Goal: Information Seeking & Learning: Learn about a topic

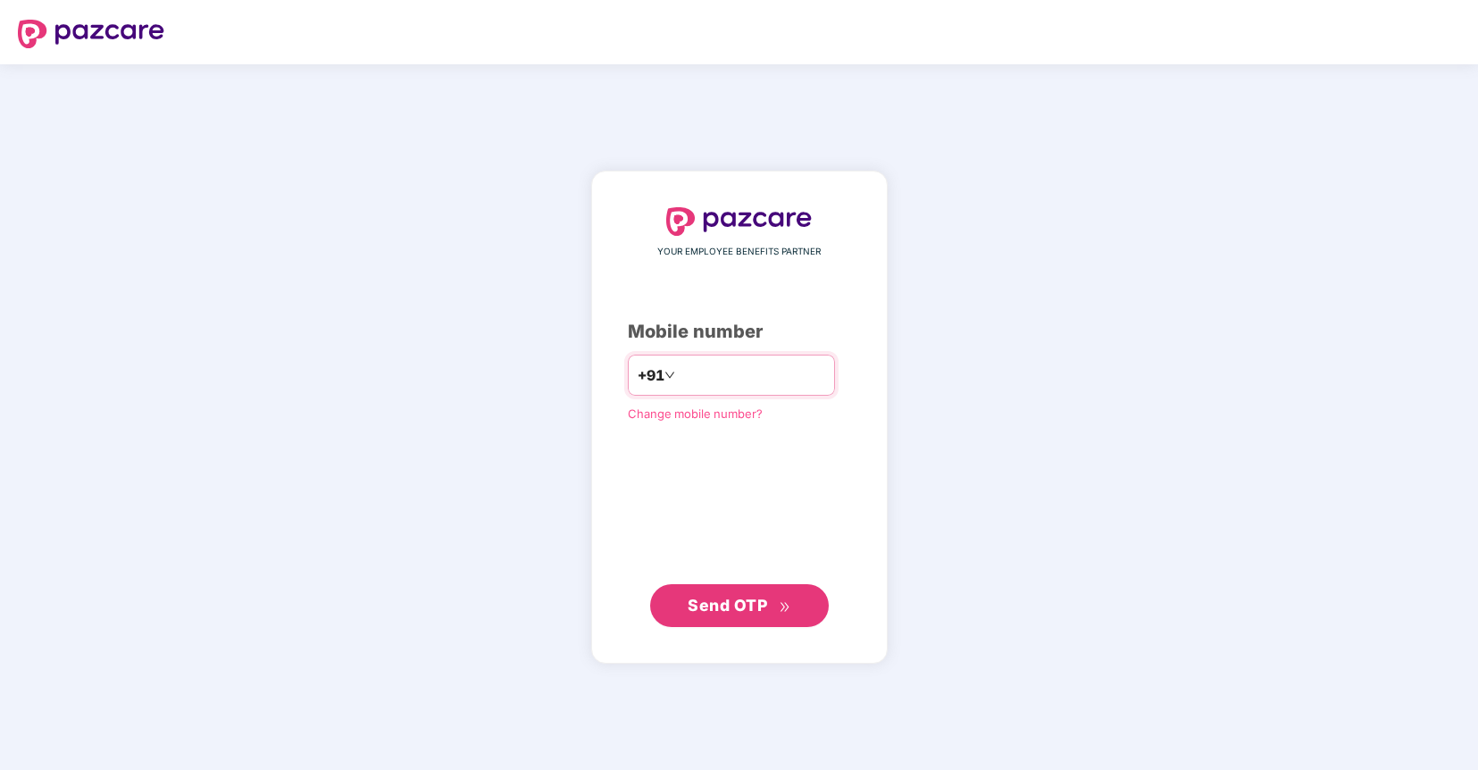
type input "**********"
click at [694, 602] on span "Send OTP" at bounding box center [727, 605] width 79 height 19
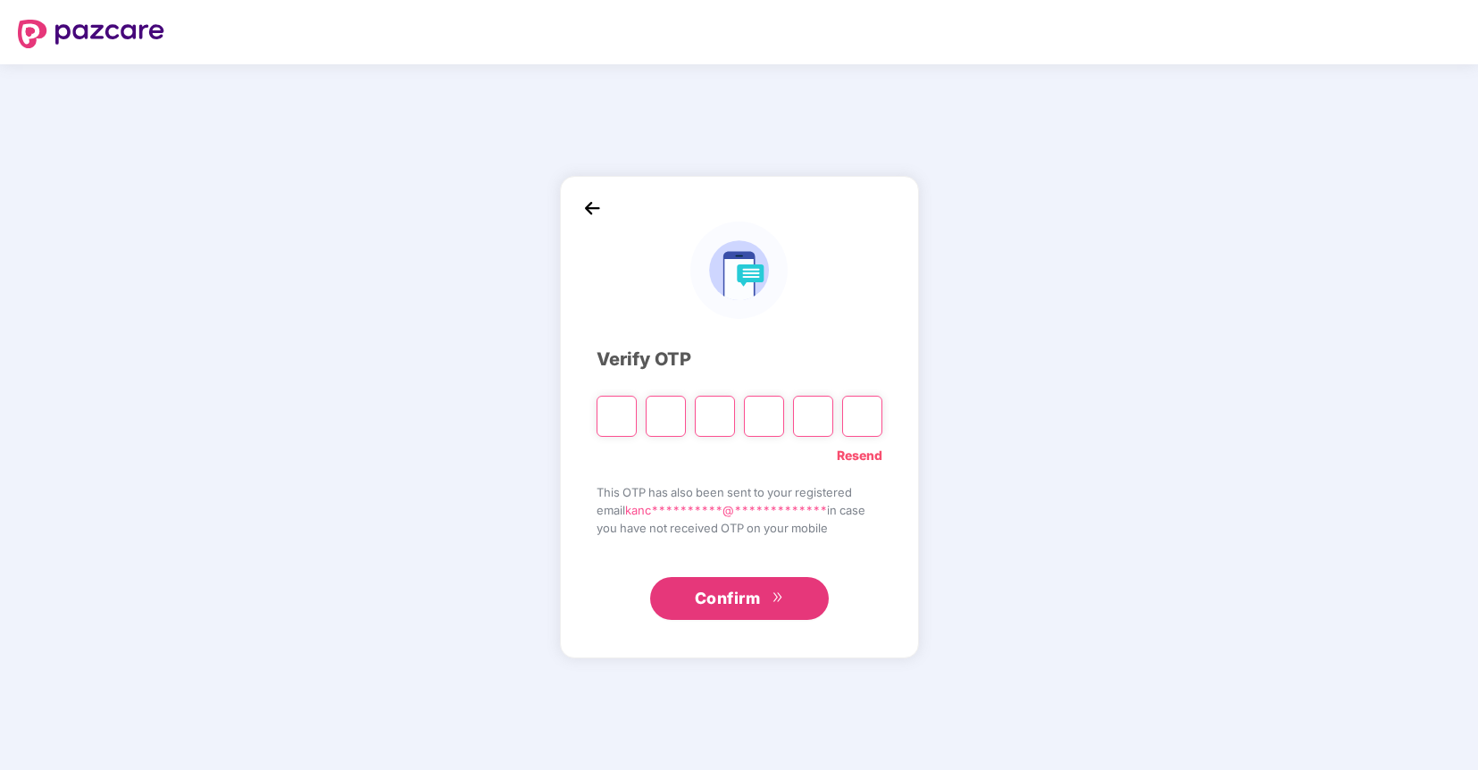
type input "*"
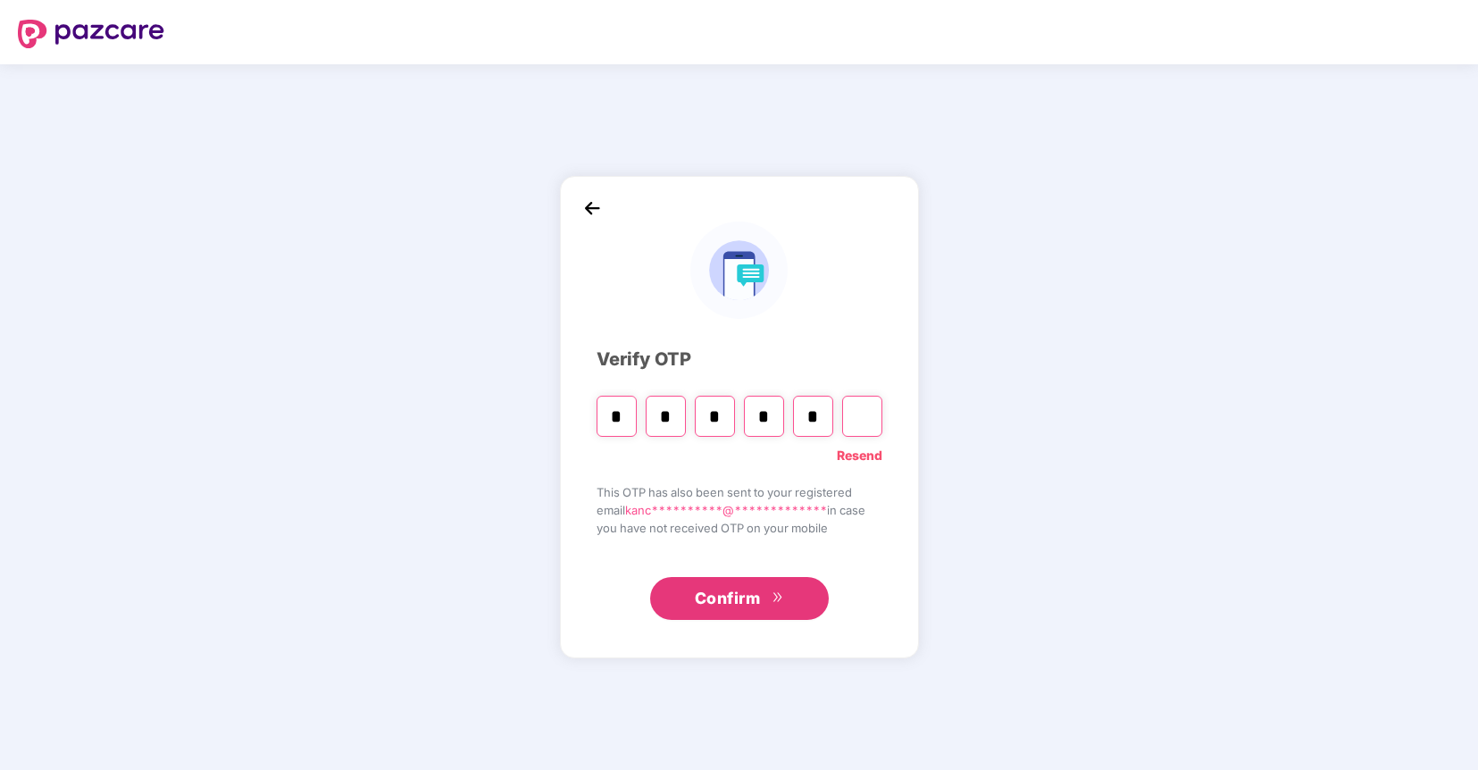
type input "*"
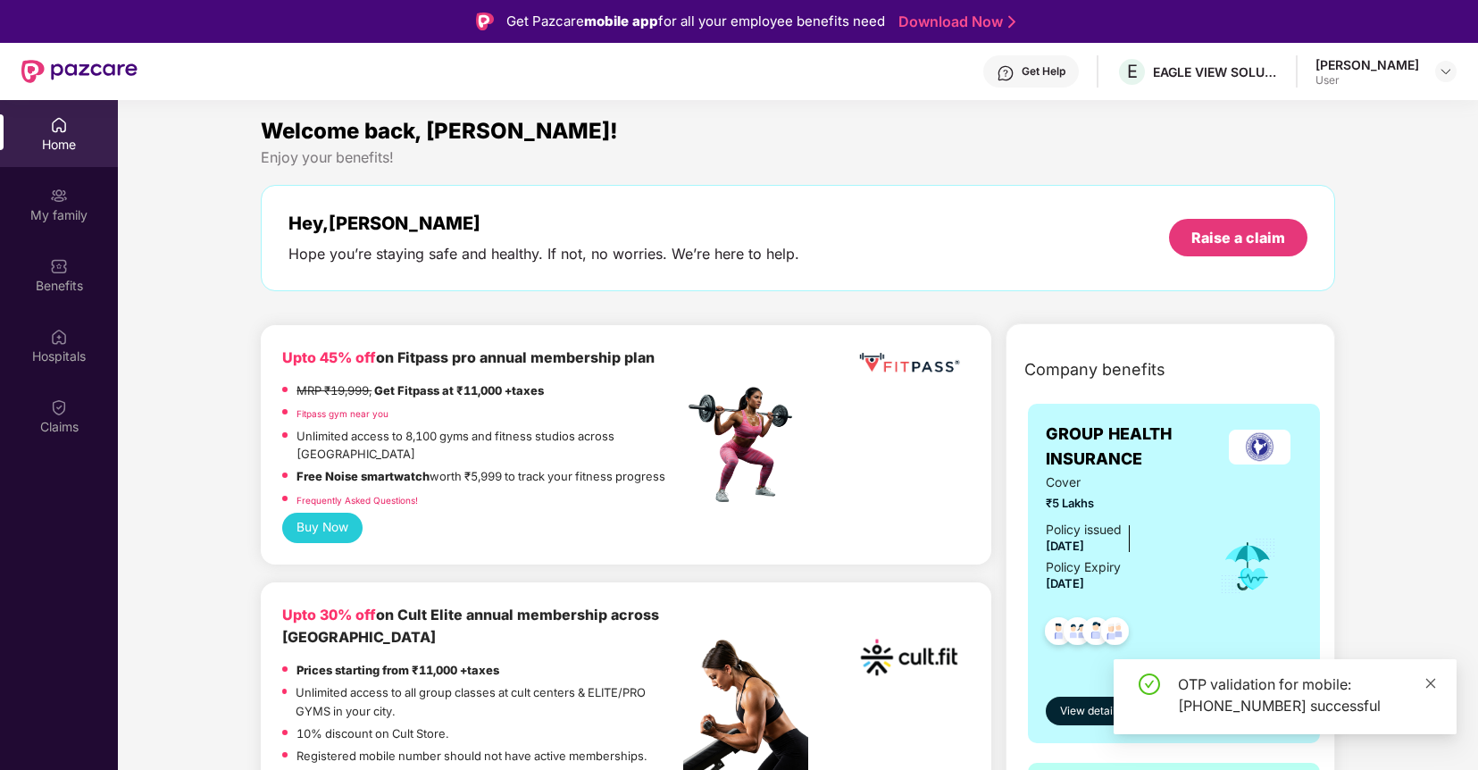
click at [1433, 683] on icon "close" at bounding box center [1430, 683] width 13 height 13
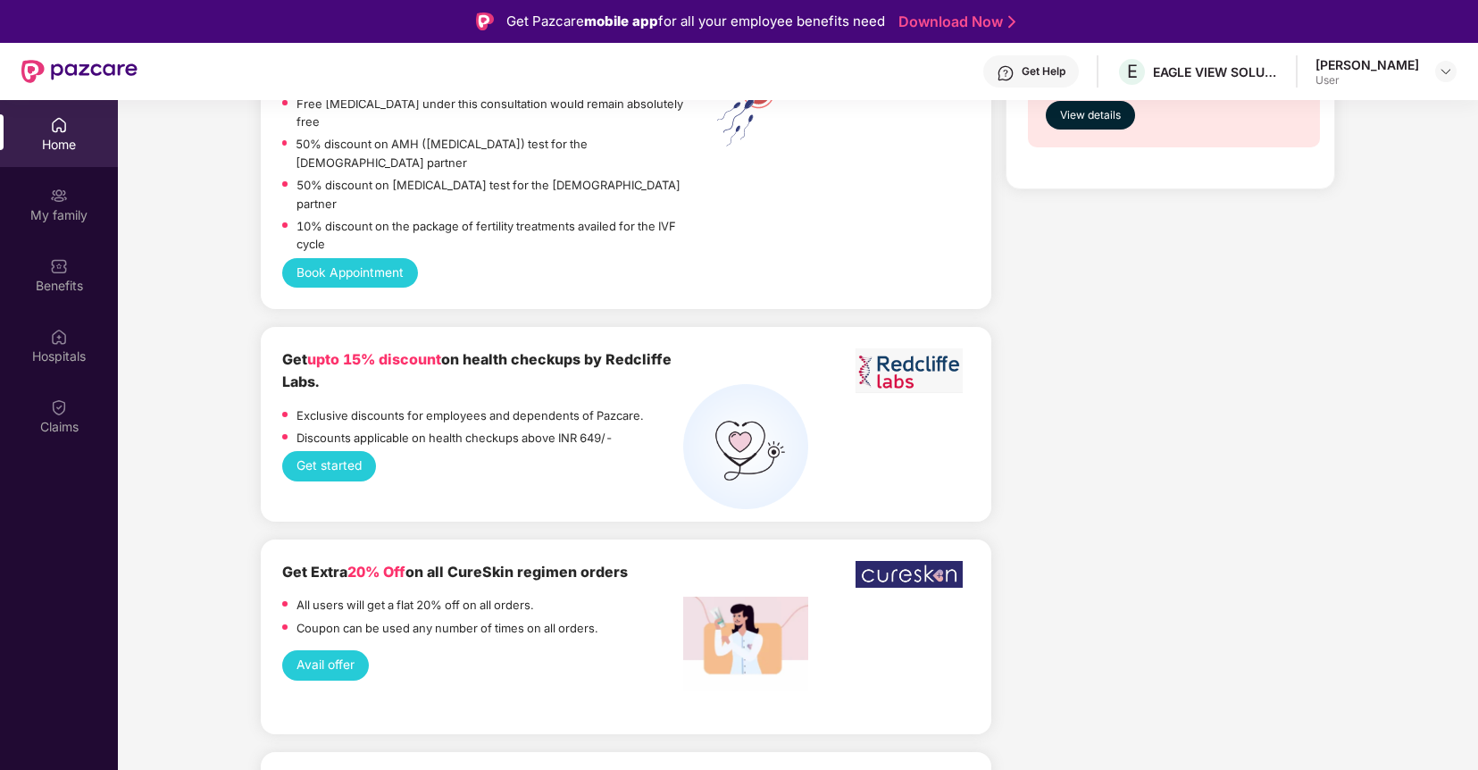
scroll to position [1676, 0]
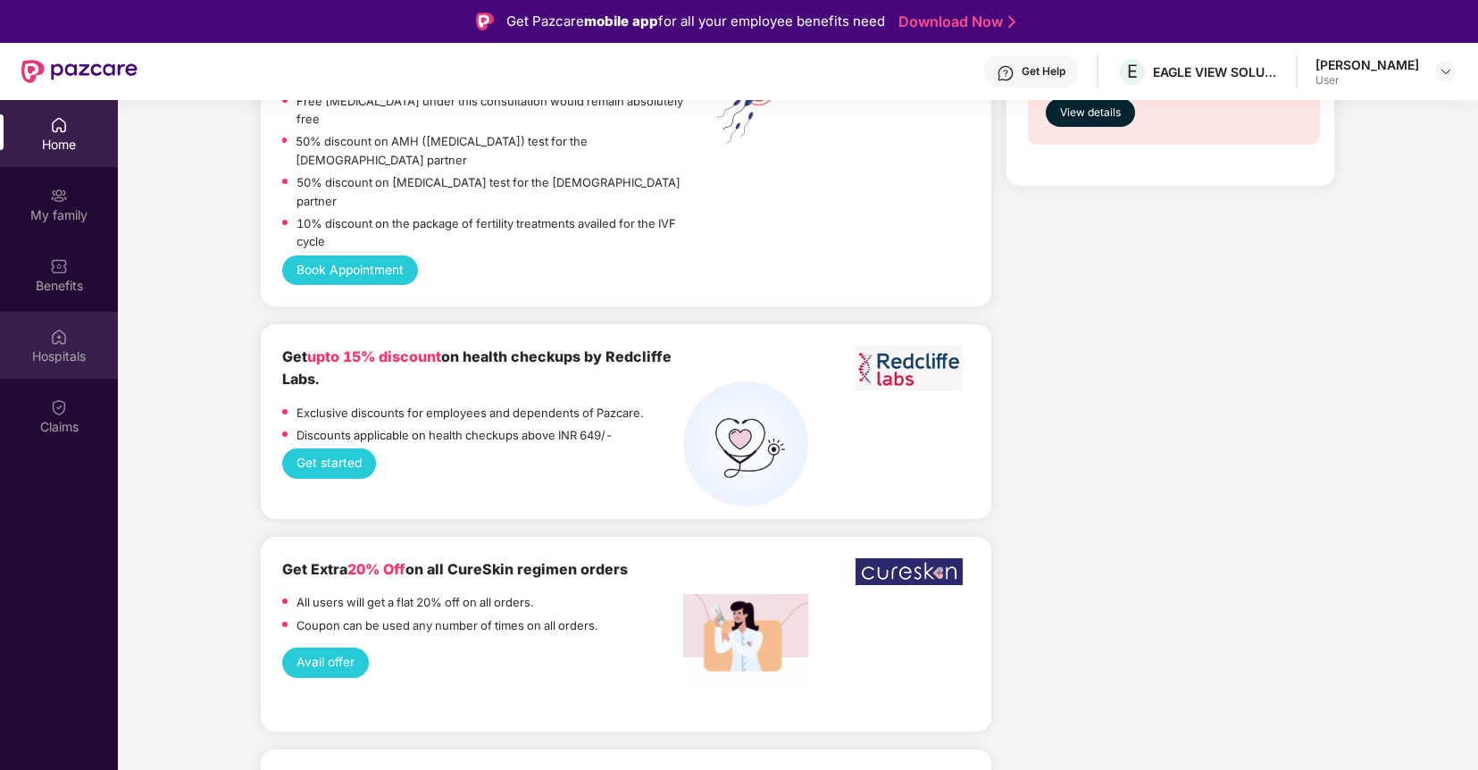
click at [63, 341] on img at bounding box center [59, 337] width 18 height 18
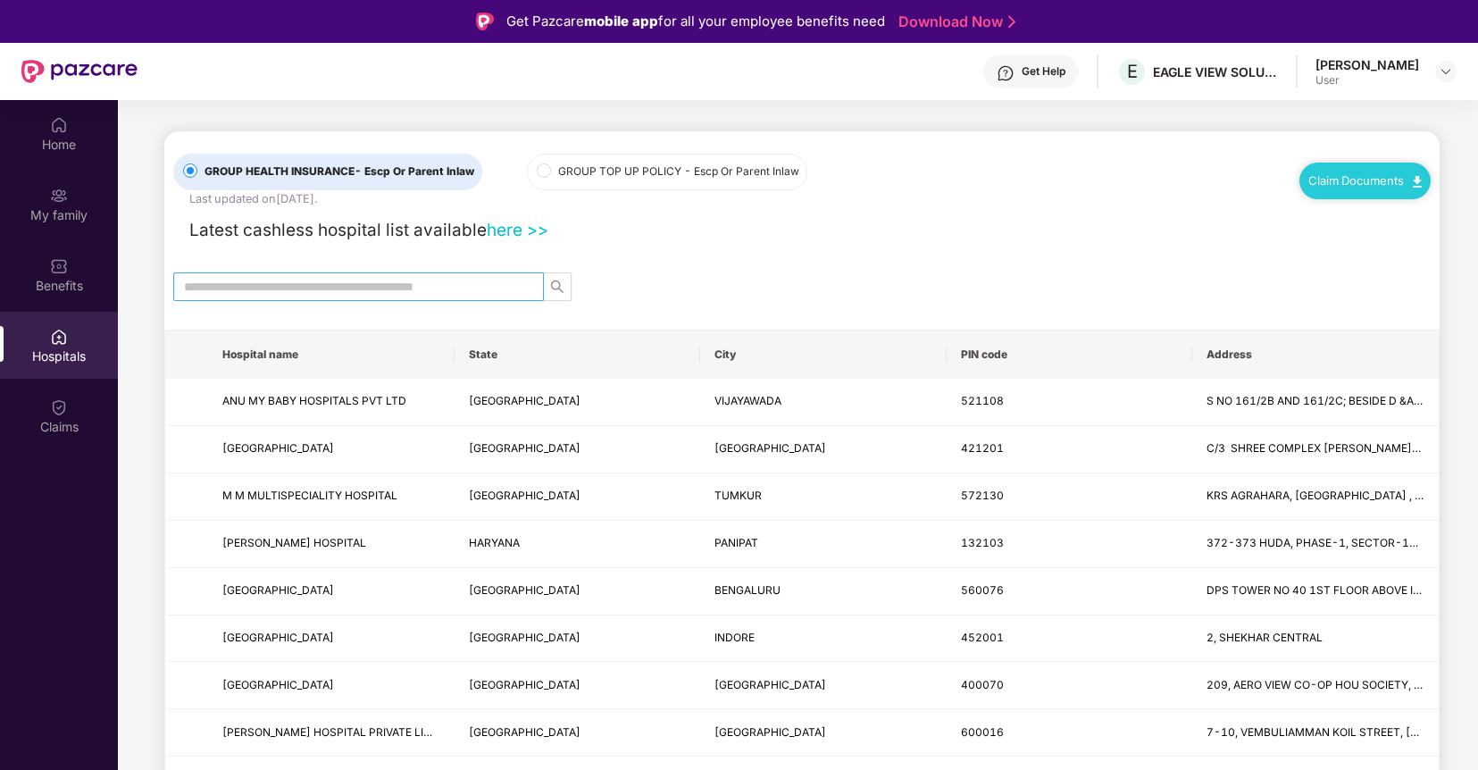
click at [272, 289] on input "text" at bounding box center [351, 287] width 335 height 20
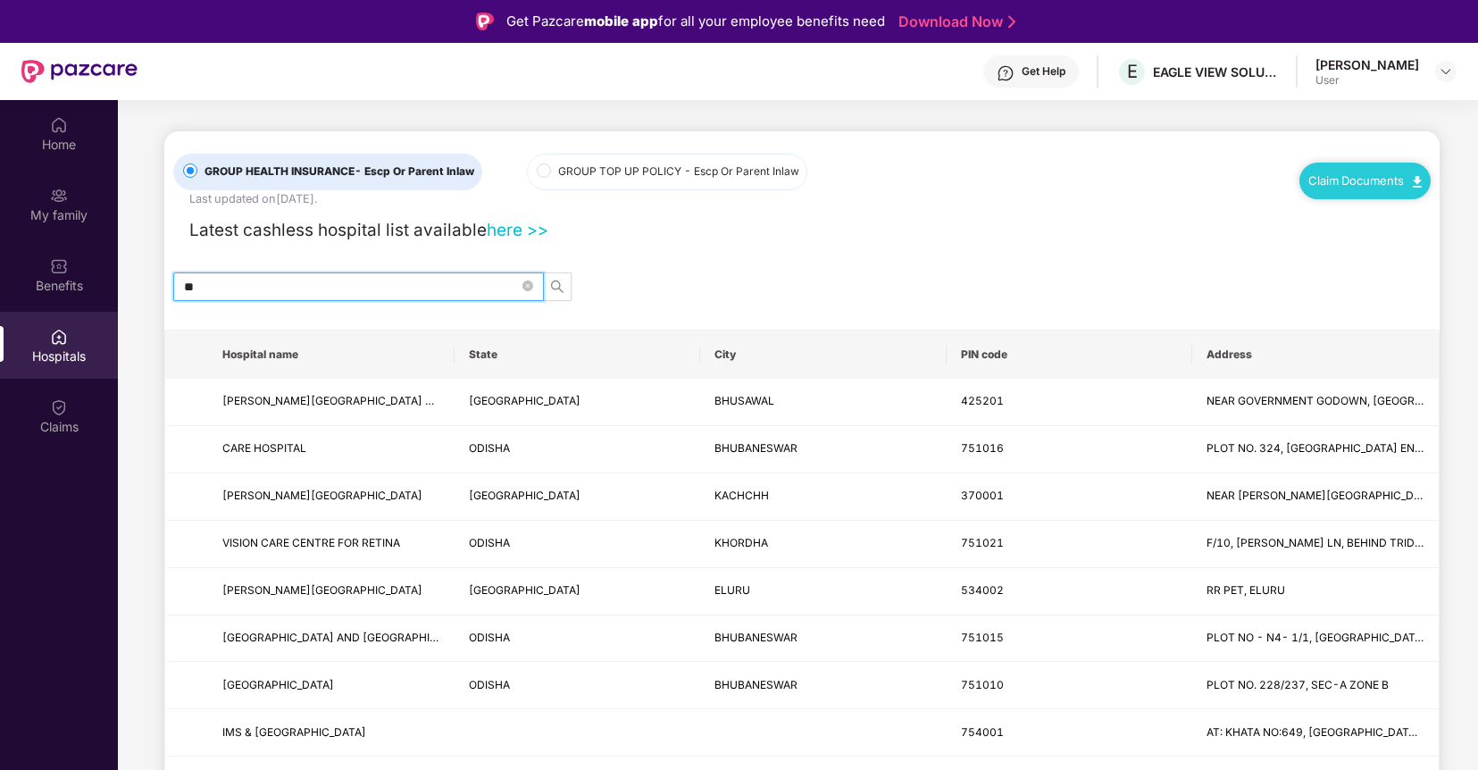
type input "*"
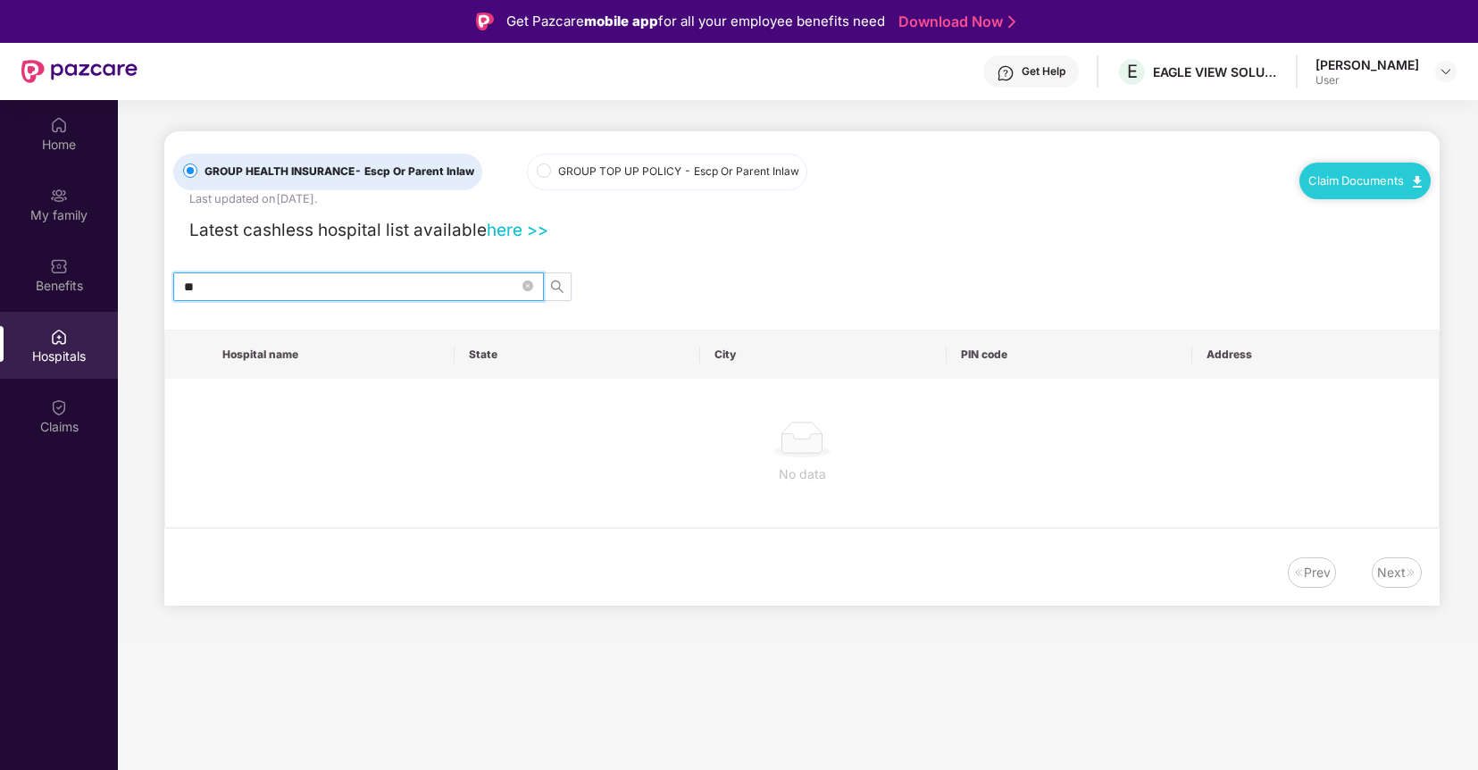
type input "*"
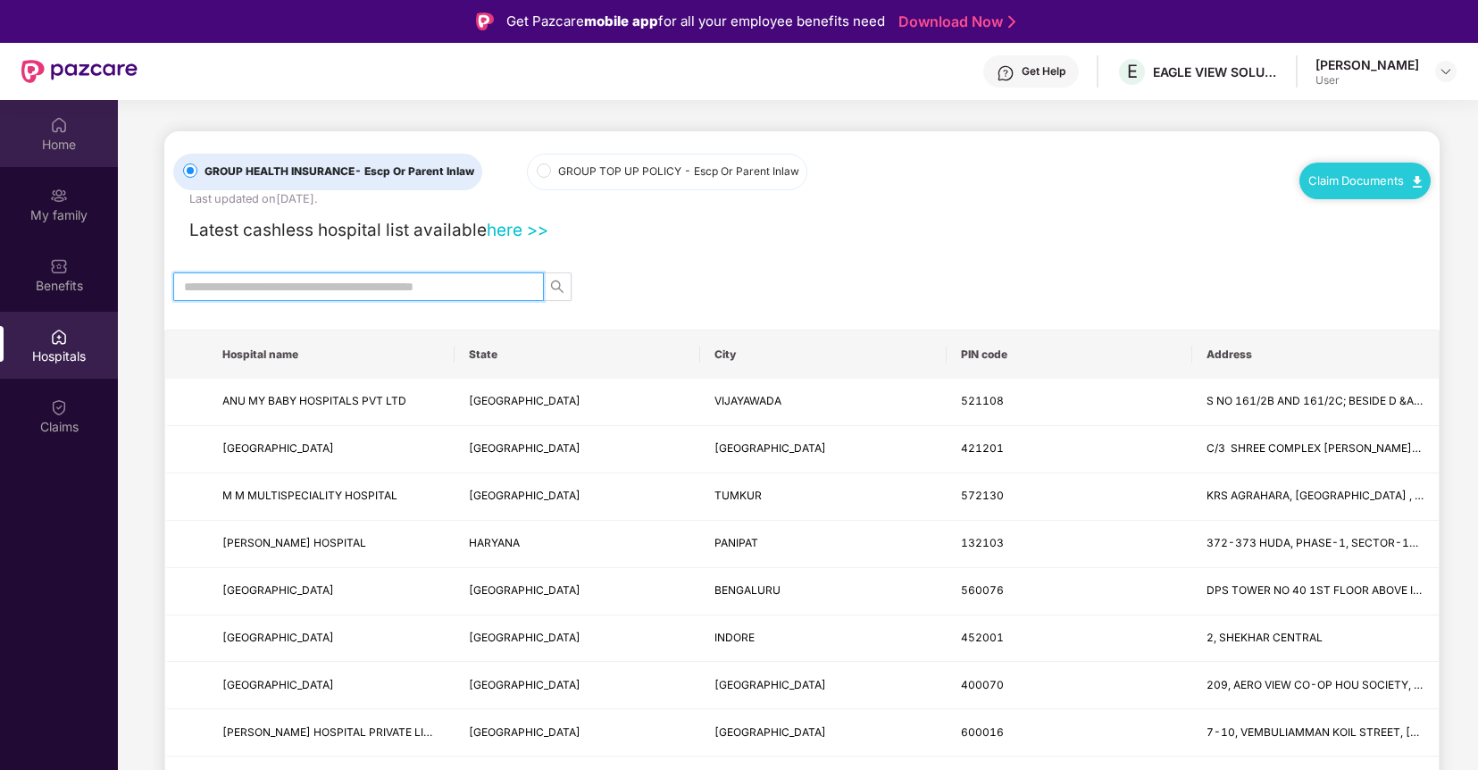
click at [69, 137] on div "Home" at bounding box center [59, 145] width 118 height 18
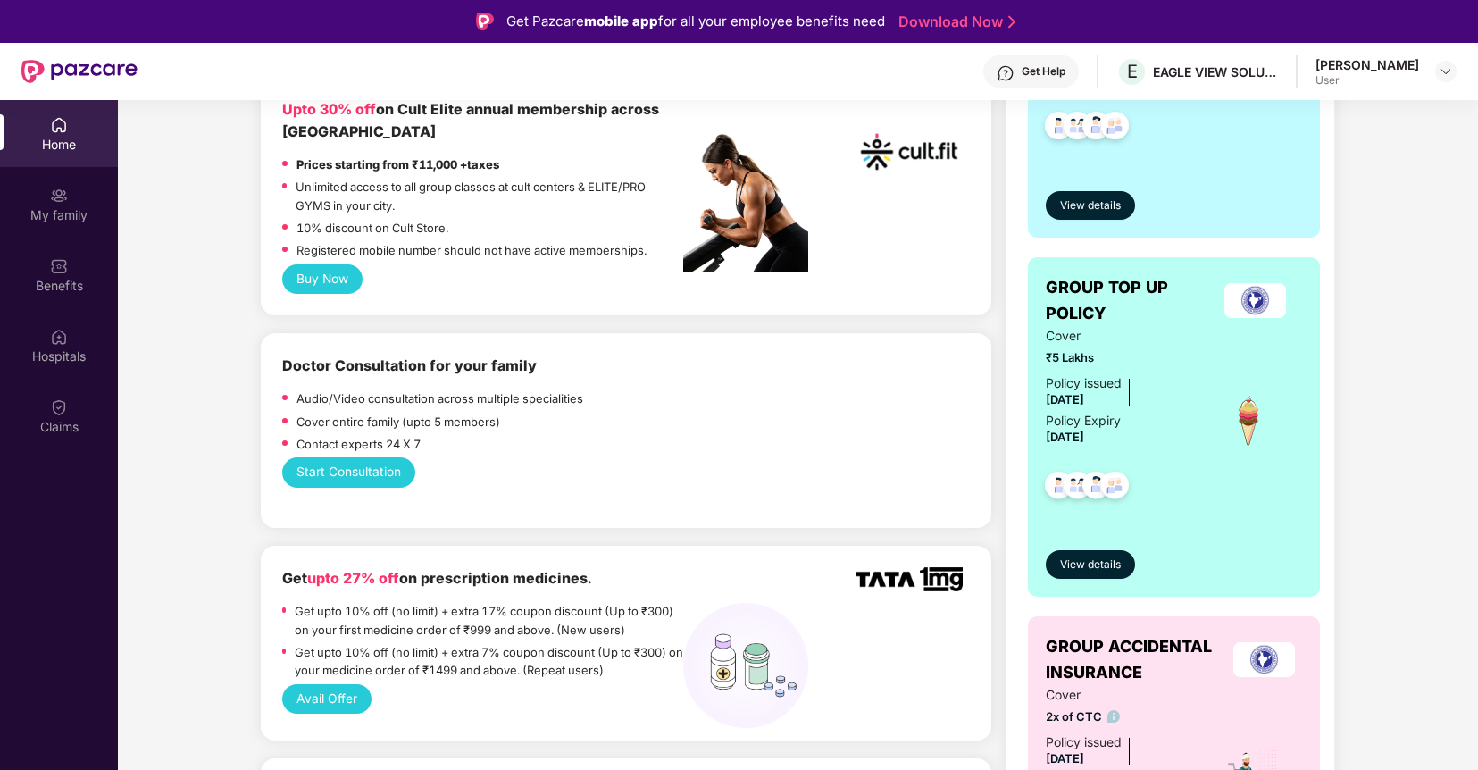
scroll to position [363, 0]
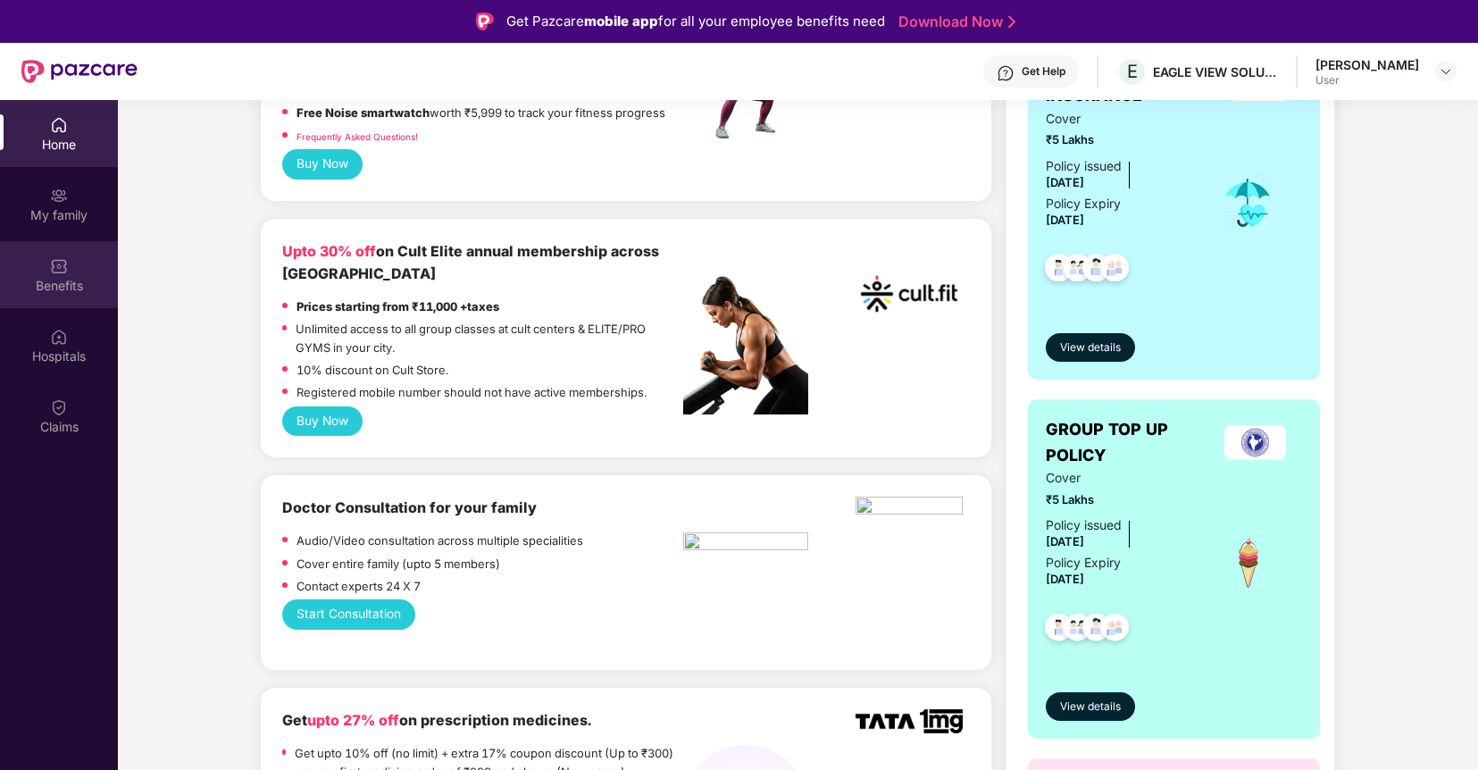
click at [50, 262] on img at bounding box center [59, 266] width 18 height 18
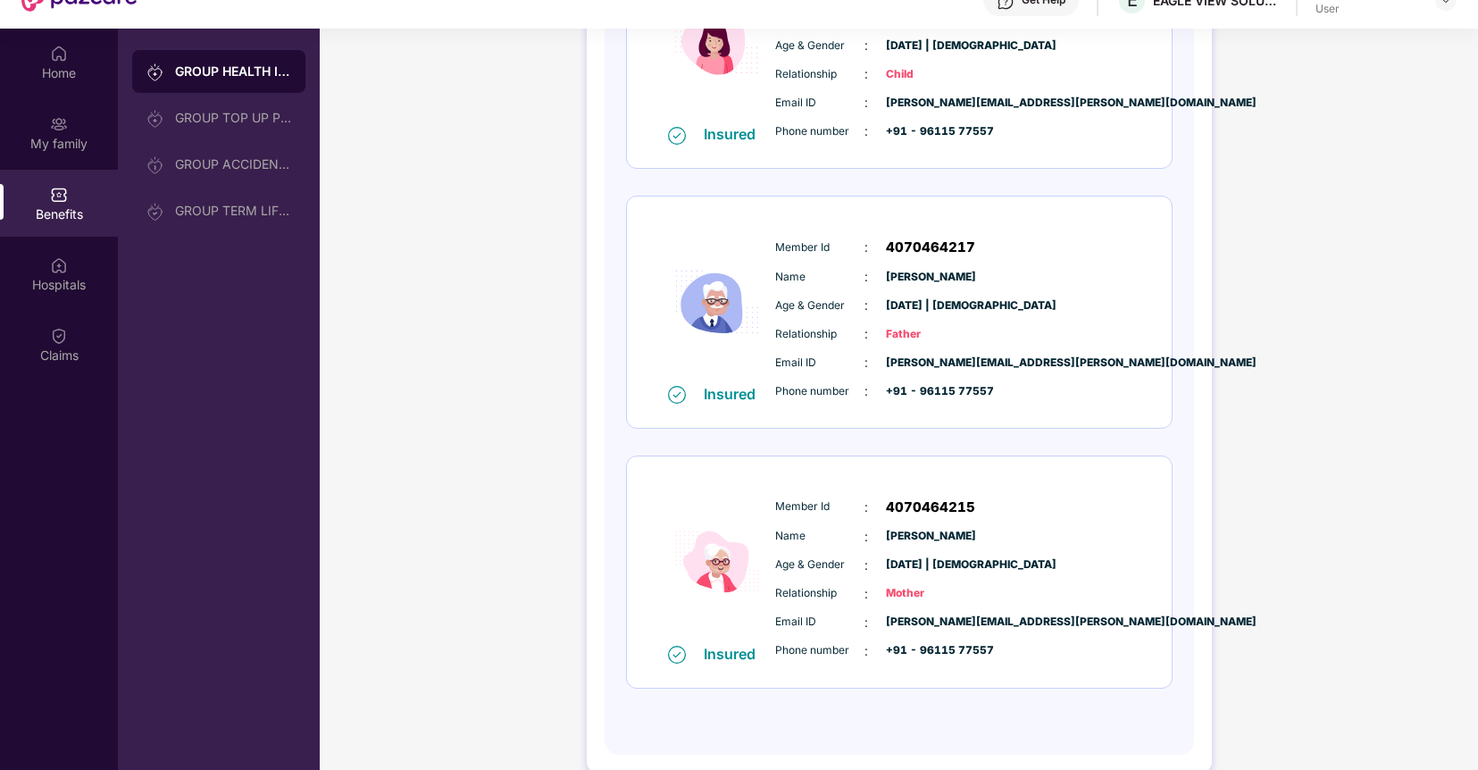
scroll to position [100, 0]
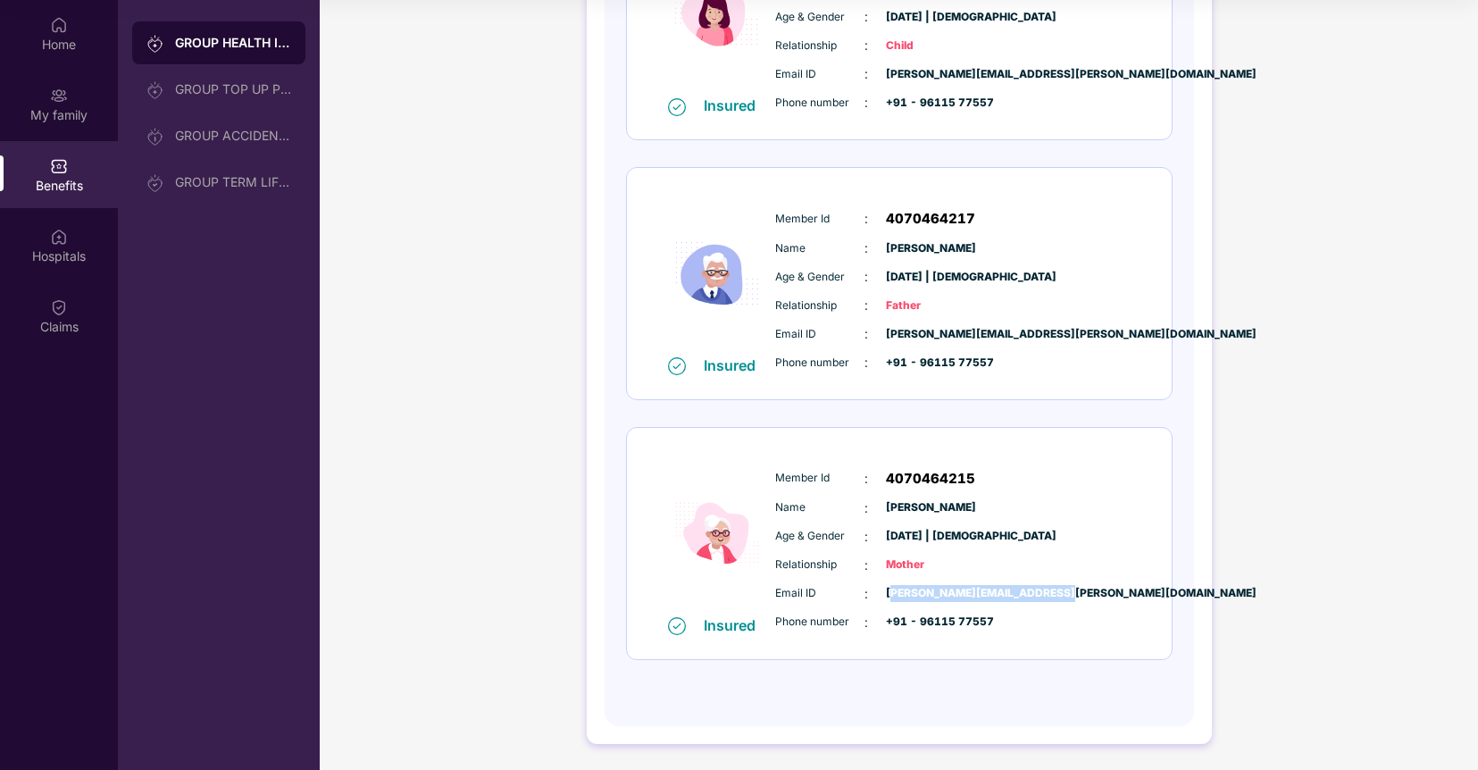
drag, startPoint x: 893, startPoint y: 591, endPoint x: 1064, endPoint y: 600, distance: 170.8
click at [1064, 600] on div "Email ID : [PERSON_NAME][EMAIL_ADDRESS][PERSON_NAME][DOMAIN_NAME]" at bounding box center [952, 594] width 355 height 20
click at [1051, 613] on div "Phone number : +91 - 96115 77557" at bounding box center [952, 623] width 355 height 20
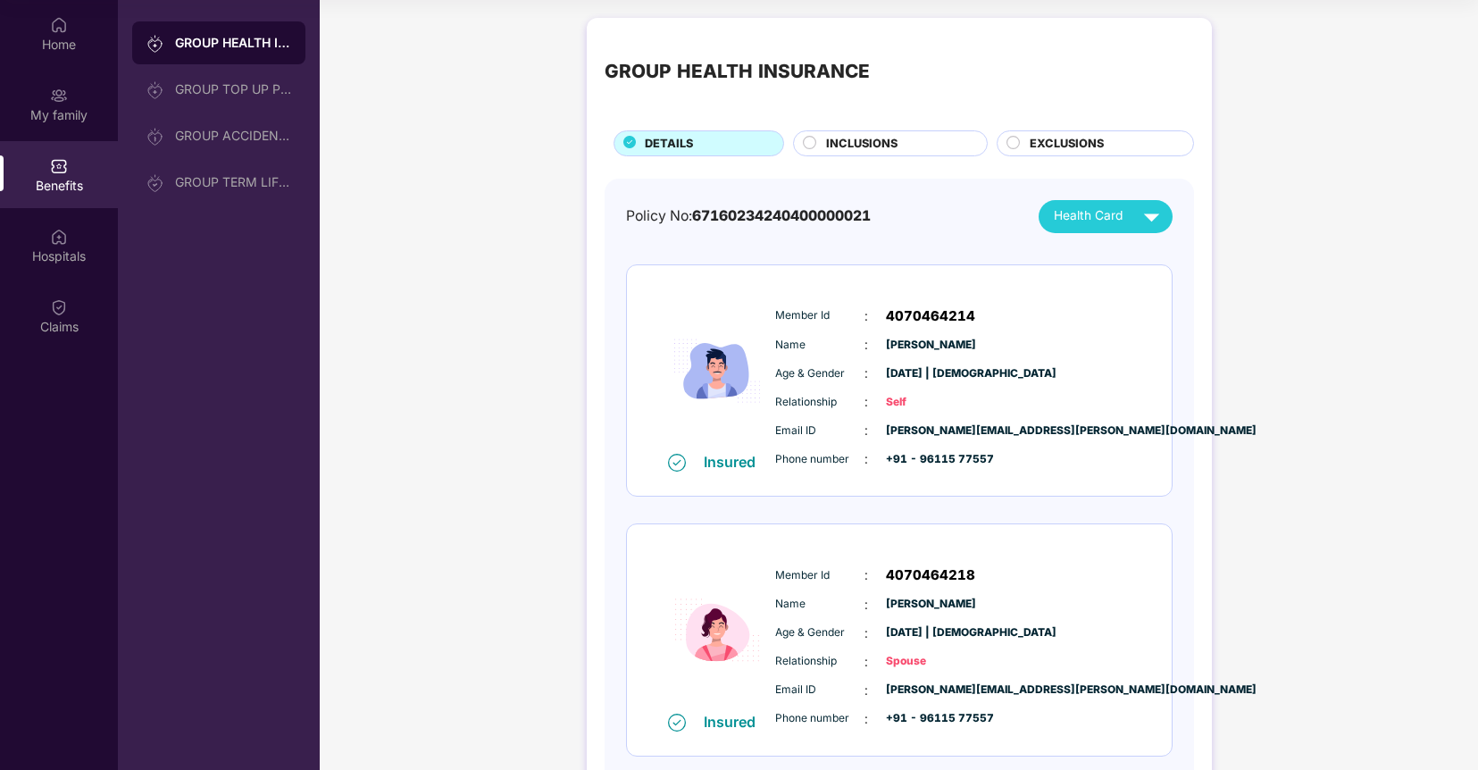
click at [815, 142] on div at bounding box center [810, 145] width 14 height 18
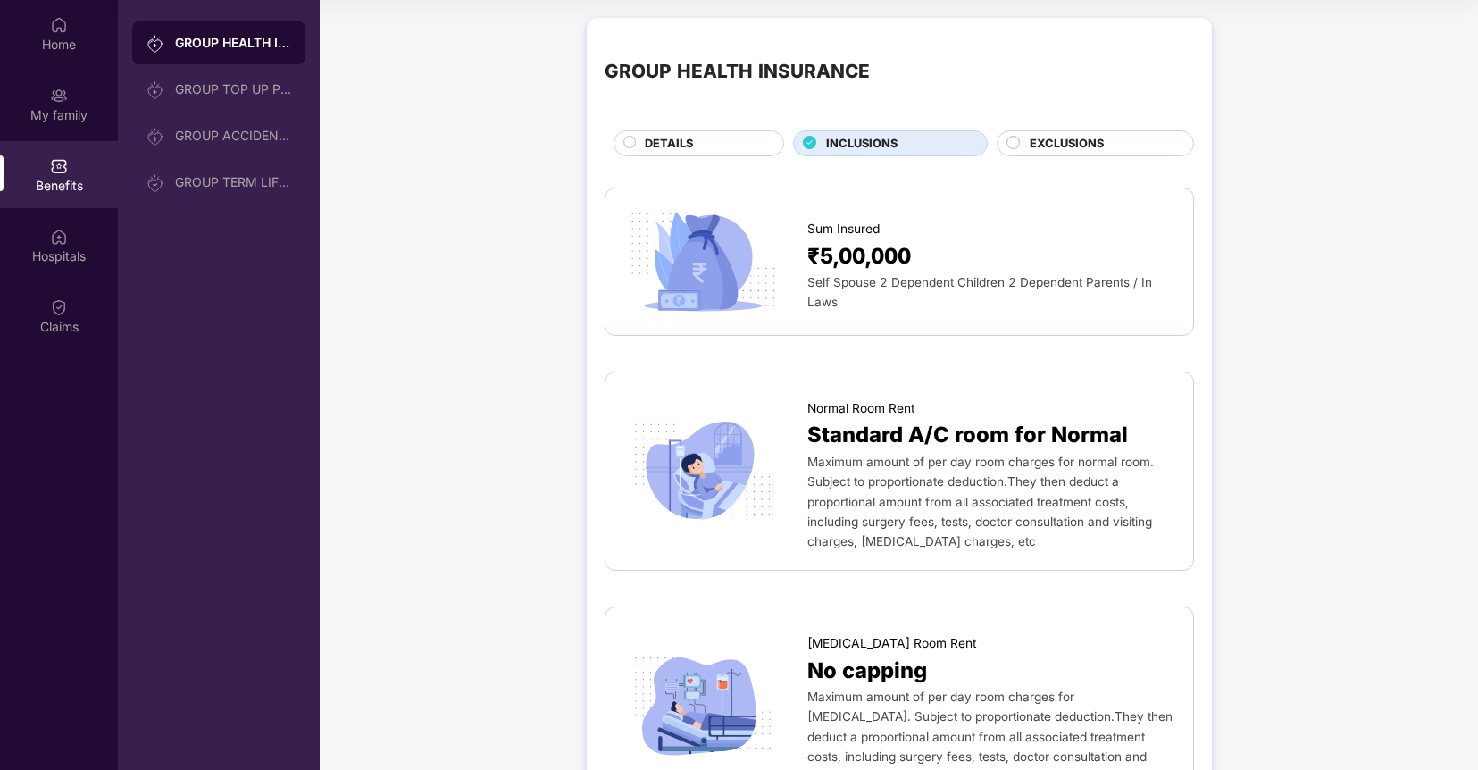
click at [1061, 133] on div "EXCLUSIONS" at bounding box center [1095, 143] width 197 height 26
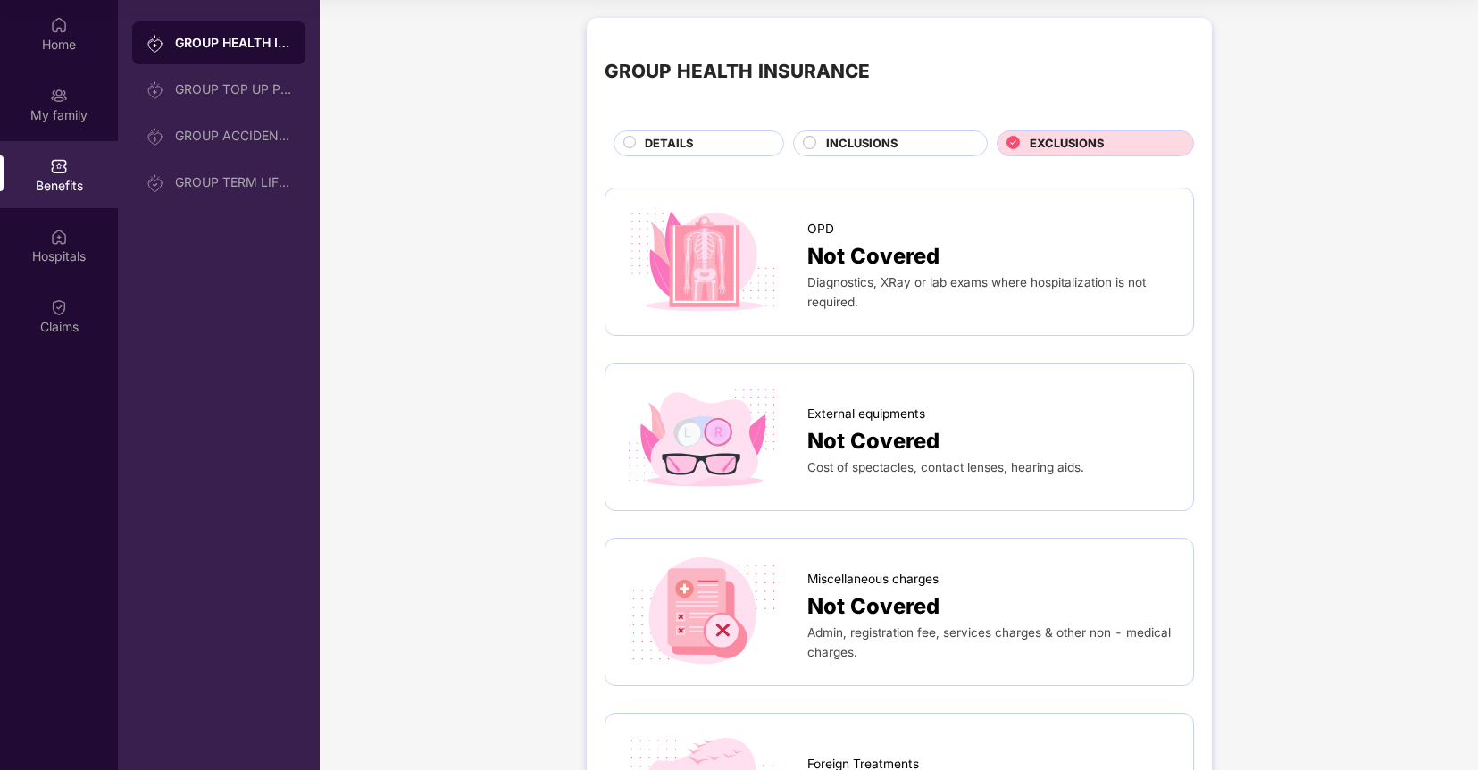
click at [823, 138] on div "INCLUSIONS" at bounding box center [897, 145] width 160 height 21
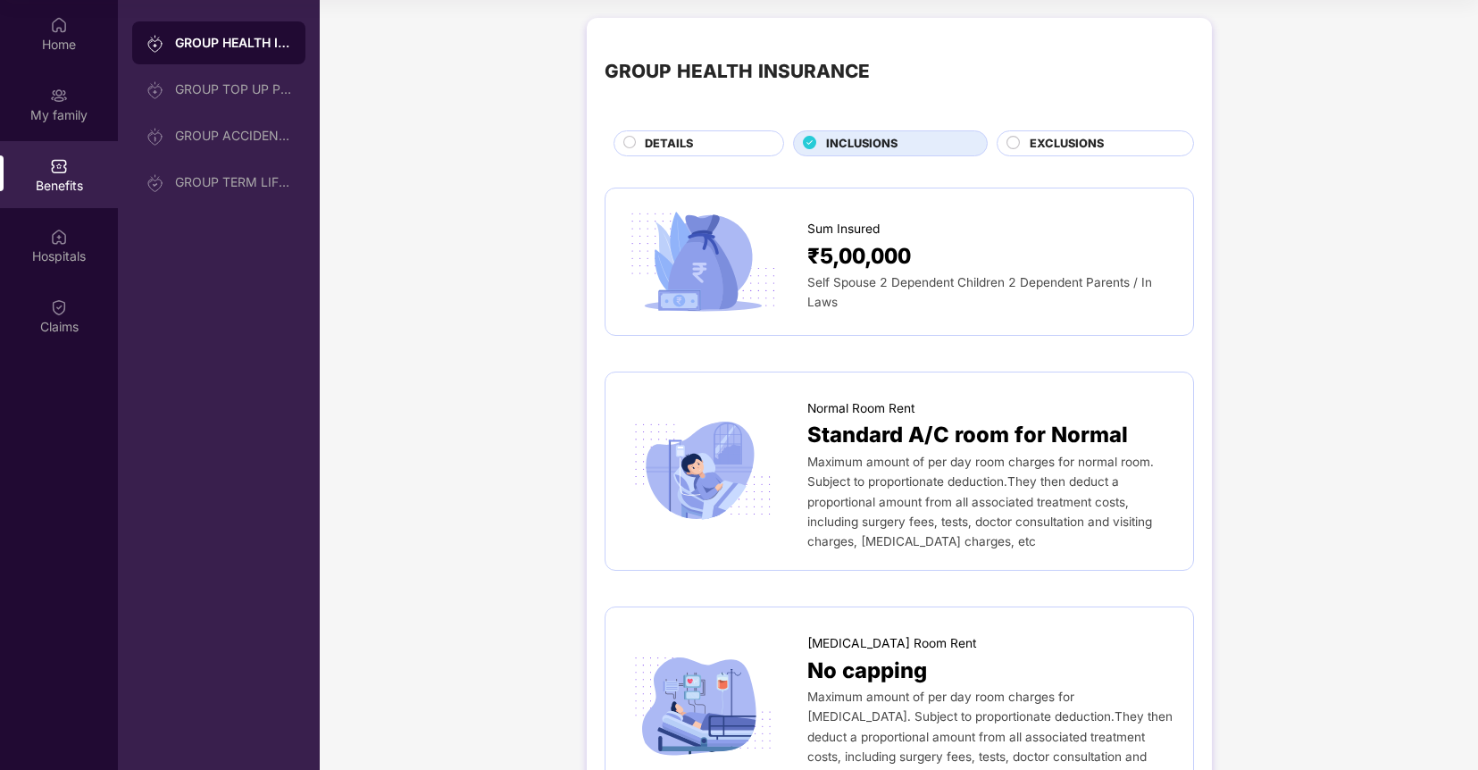
click at [657, 138] on span "DETAILS" at bounding box center [669, 144] width 48 height 18
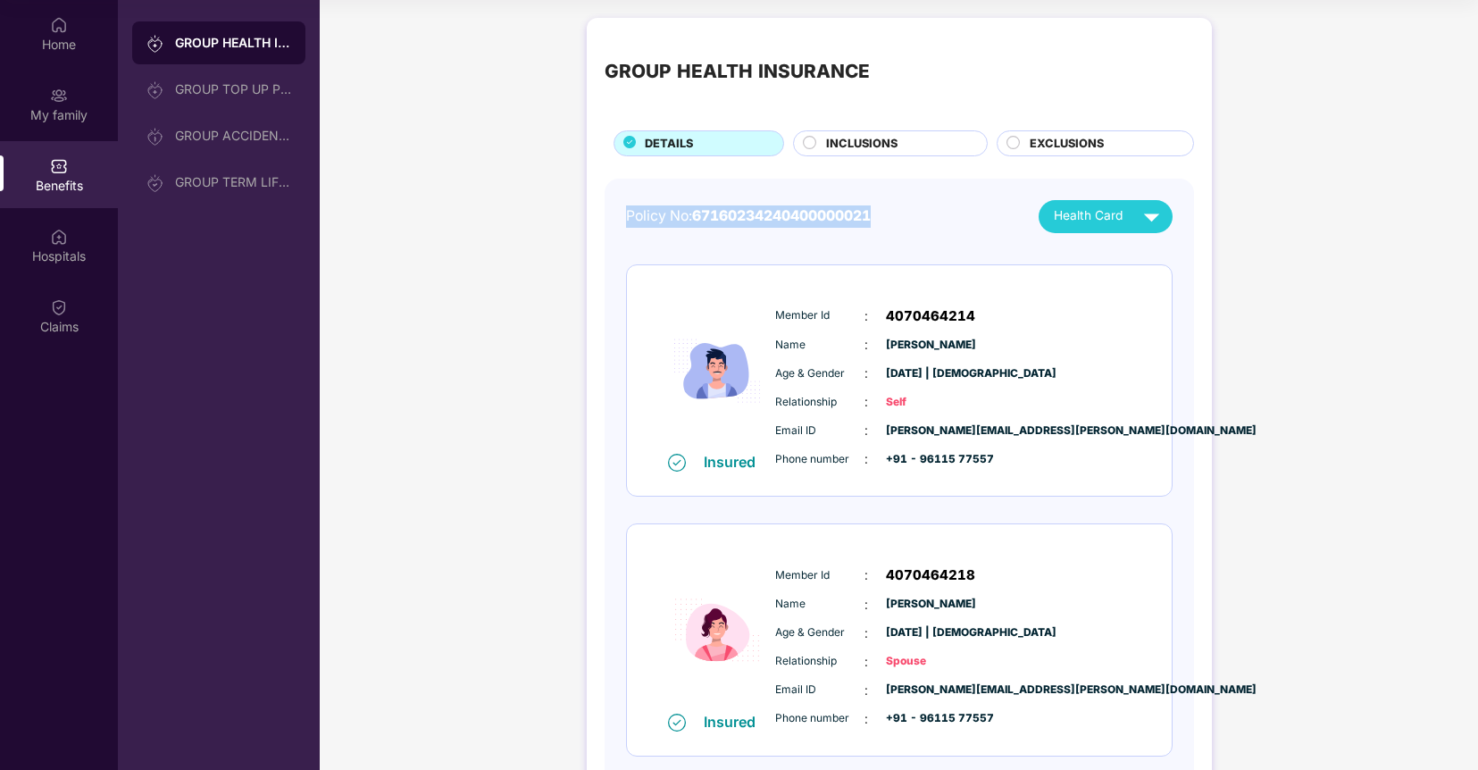
drag, startPoint x: 622, startPoint y: 213, endPoint x: 904, endPoint y: 230, distance: 281.9
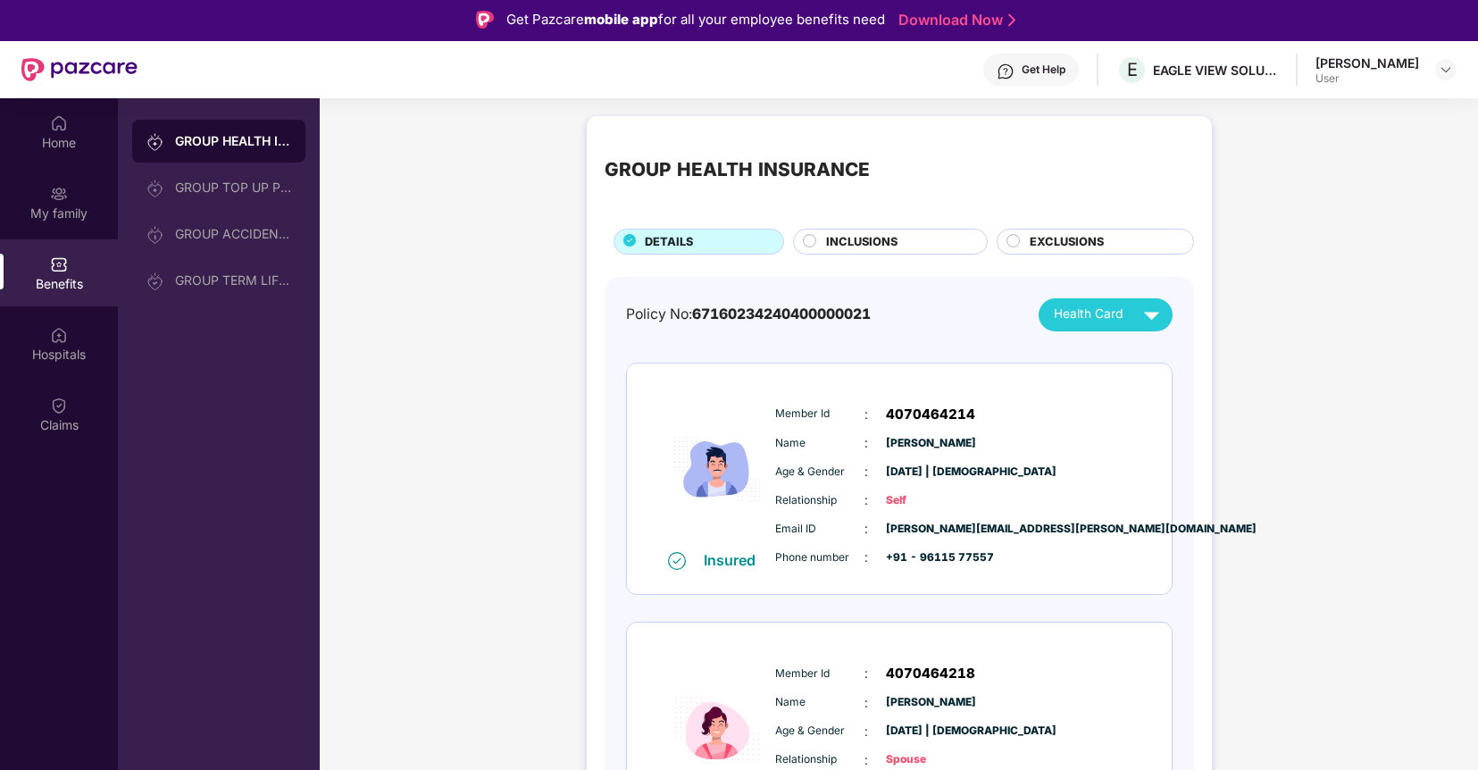
scroll to position [4, 0]
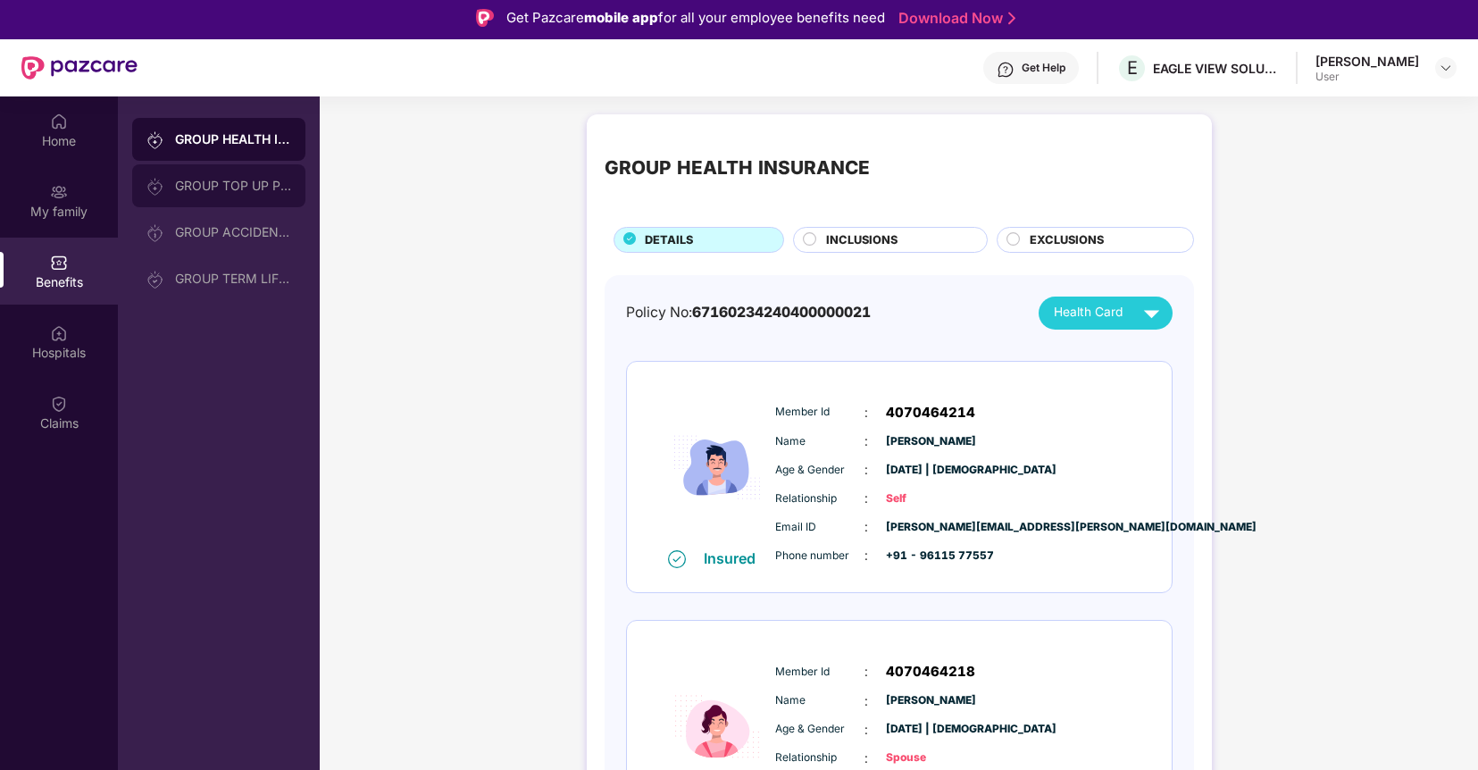
click at [217, 191] on div "GROUP TOP UP POLICY" at bounding box center [233, 186] width 116 height 14
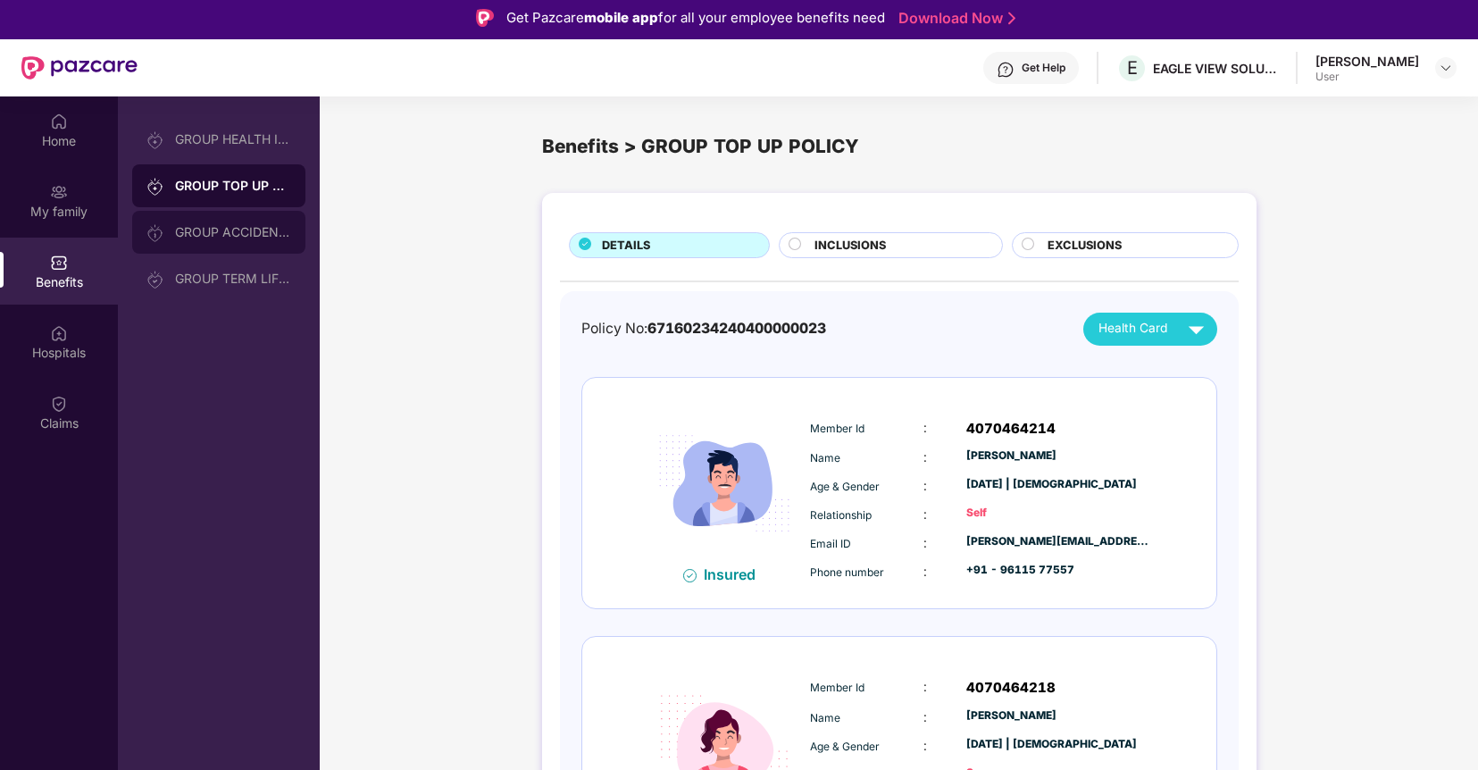
click at [216, 236] on div "GROUP ACCIDENTAL INSURANCE" at bounding box center [233, 232] width 116 height 14
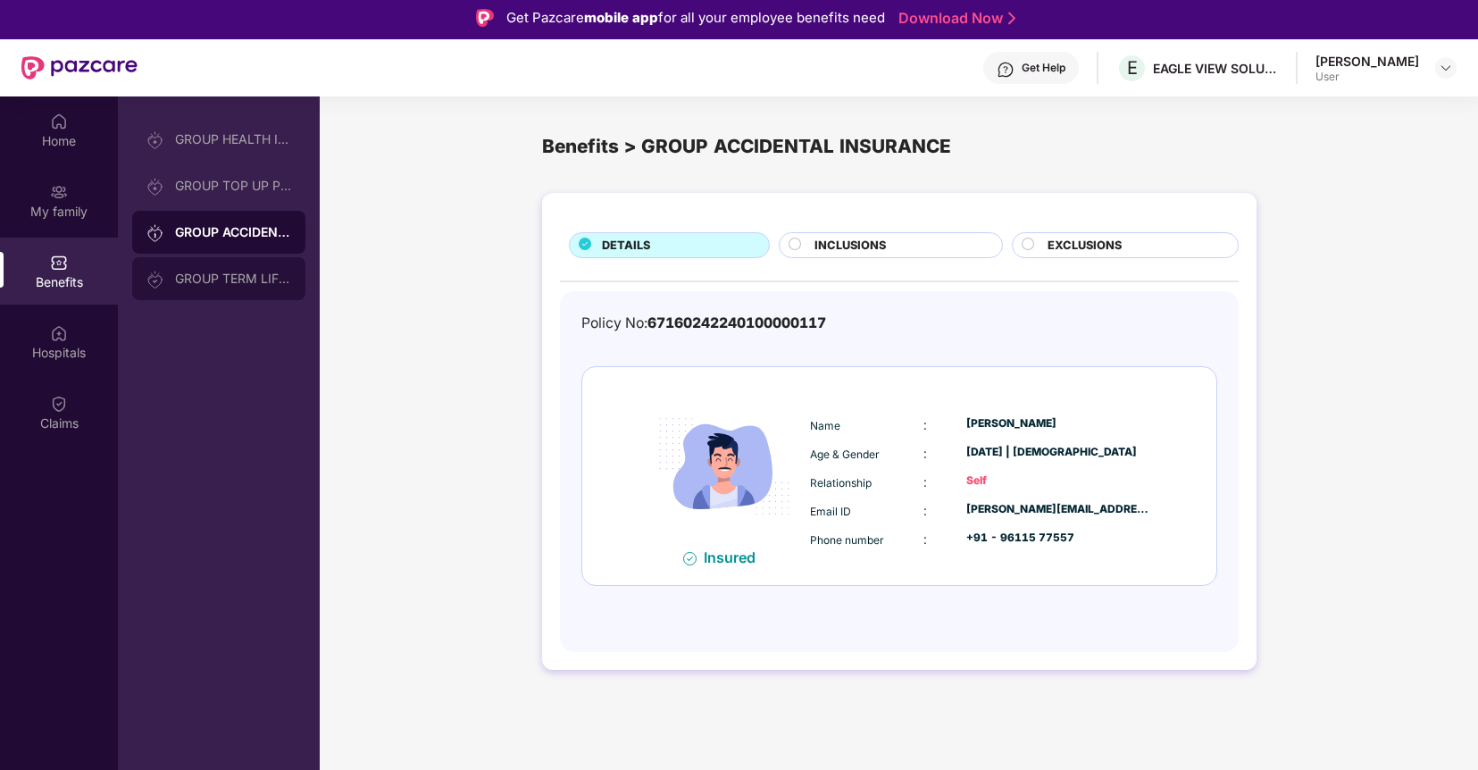
click at [235, 286] on div "GROUP TERM LIFE INSURANCE" at bounding box center [218, 278] width 173 height 43
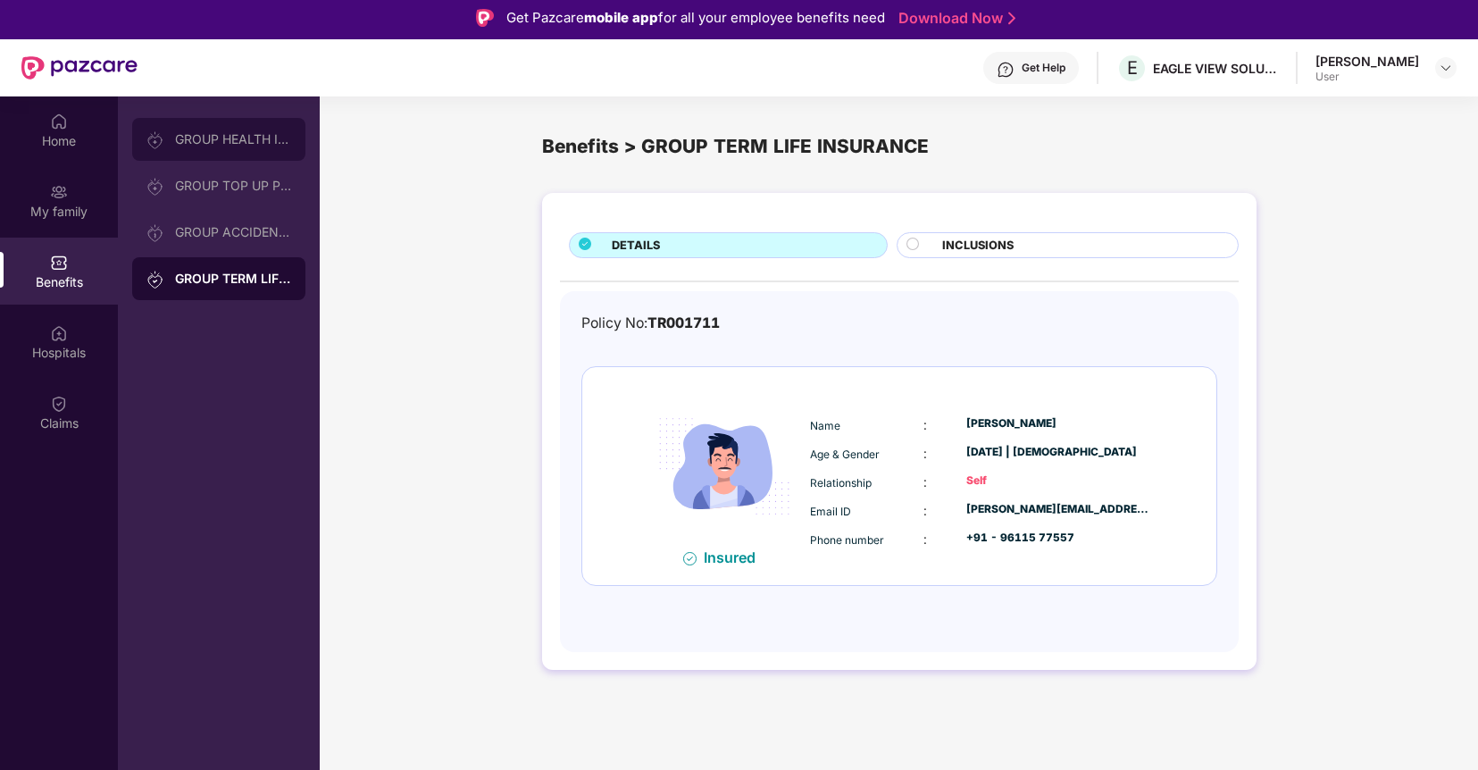
click at [234, 146] on div "GROUP HEALTH INSURANCE" at bounding box center [218, 139] width 173 height 43
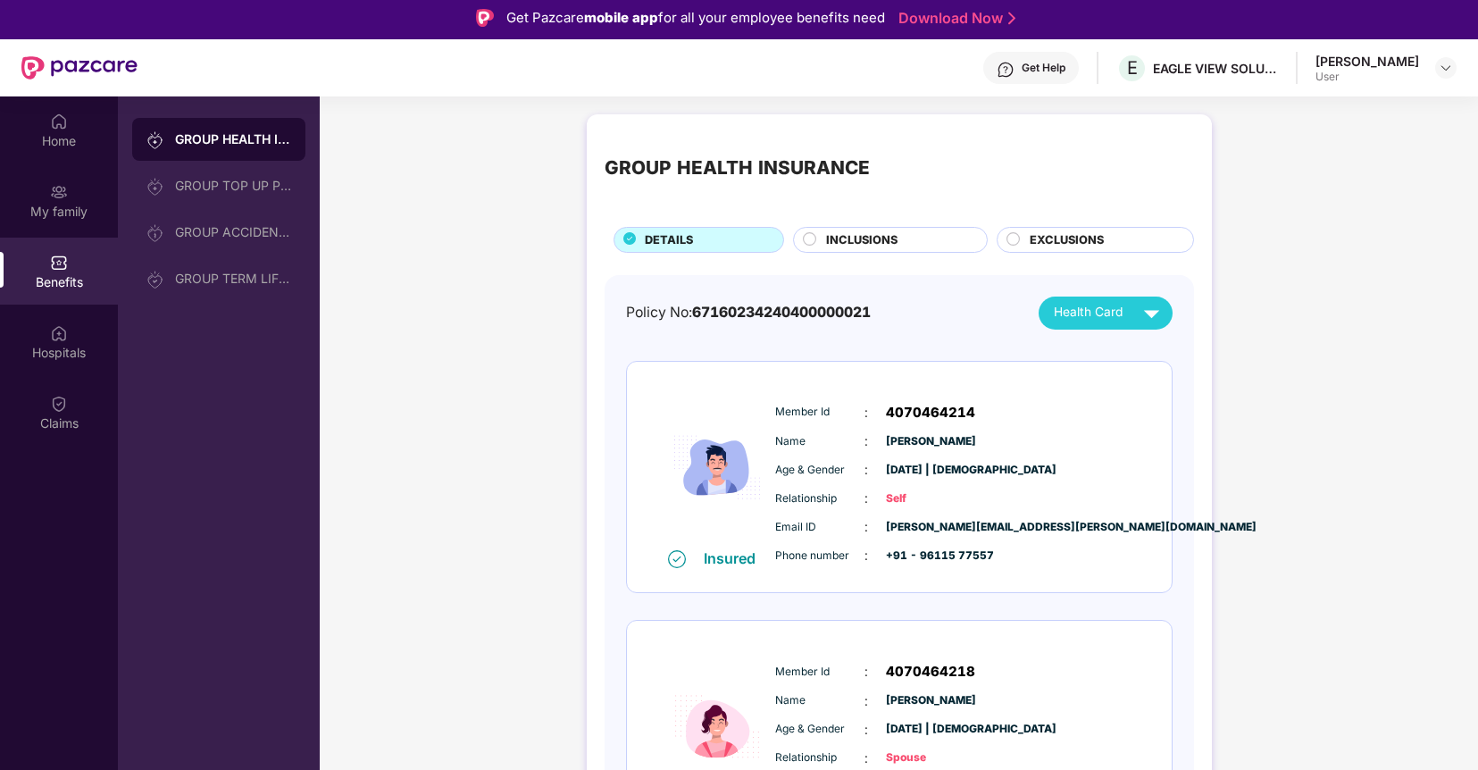
click at [837, 238] on span "INCLUSIONS" at bounding box center [861, 240] width 71 height 18
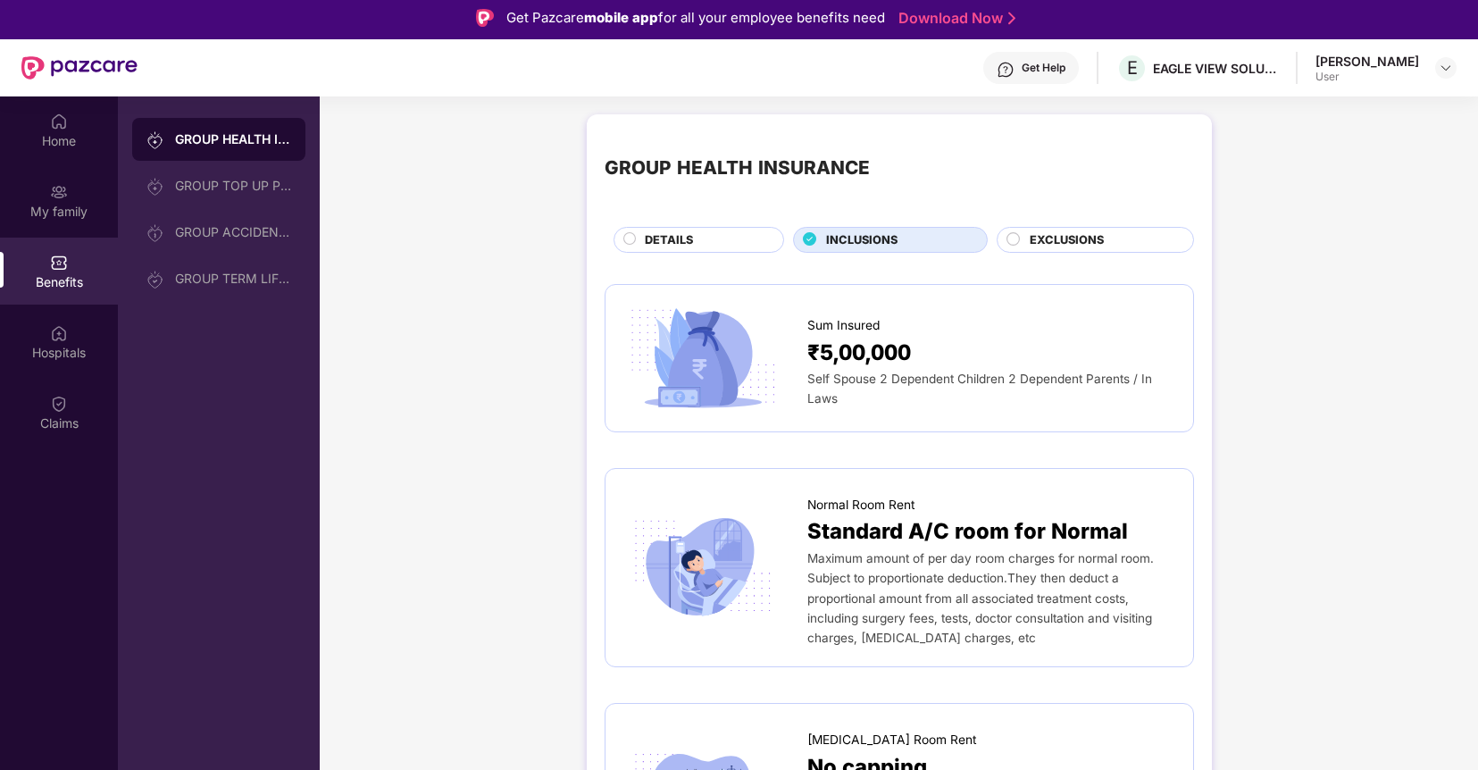
click at [667, 231] on span "DETAILS" at bounding box center [669, 240] width 48 height 18
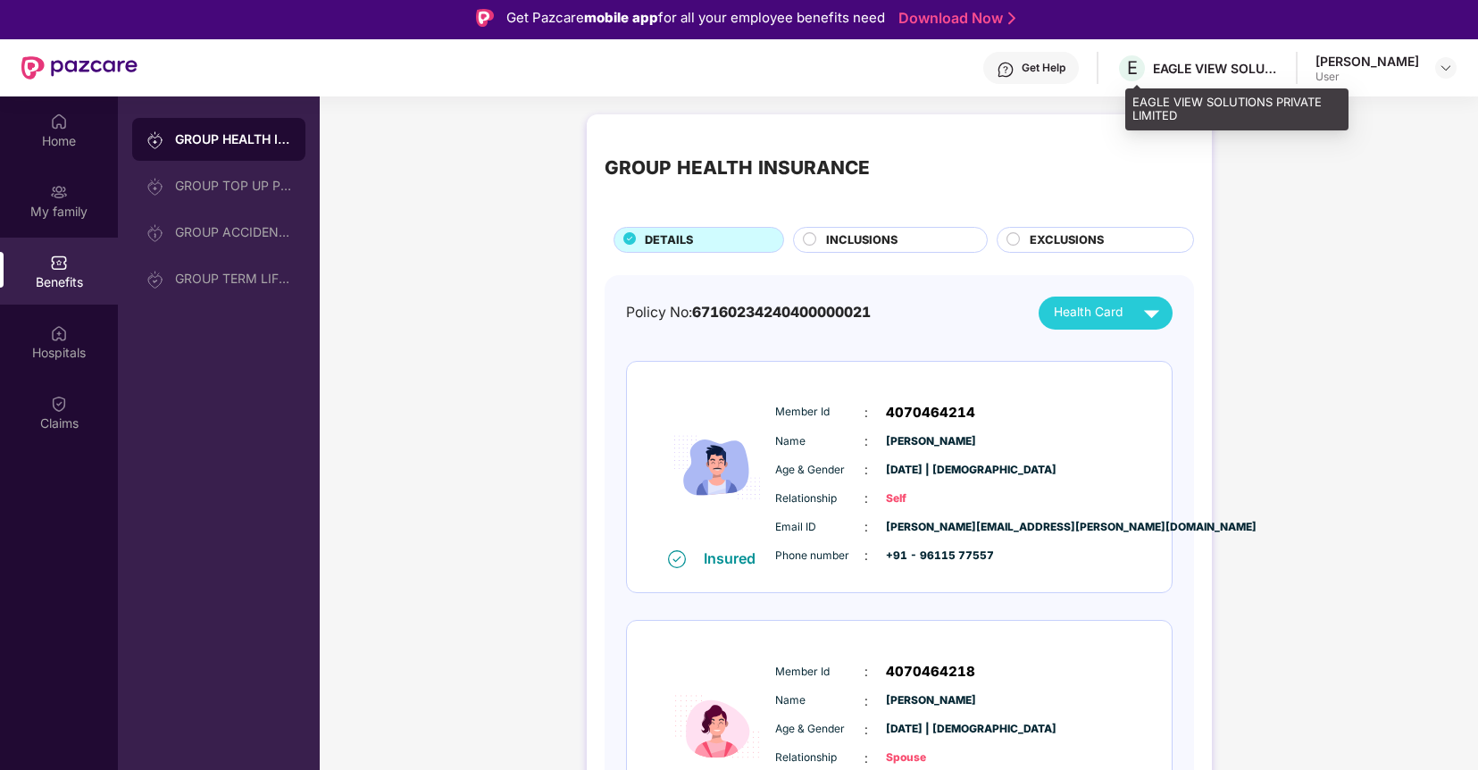
click at [1197, 61] on div "EAGLE VIEW SOLUTIONS PRIVATE LIMITED" at bounding box center [1215, 68] width 125 height 17
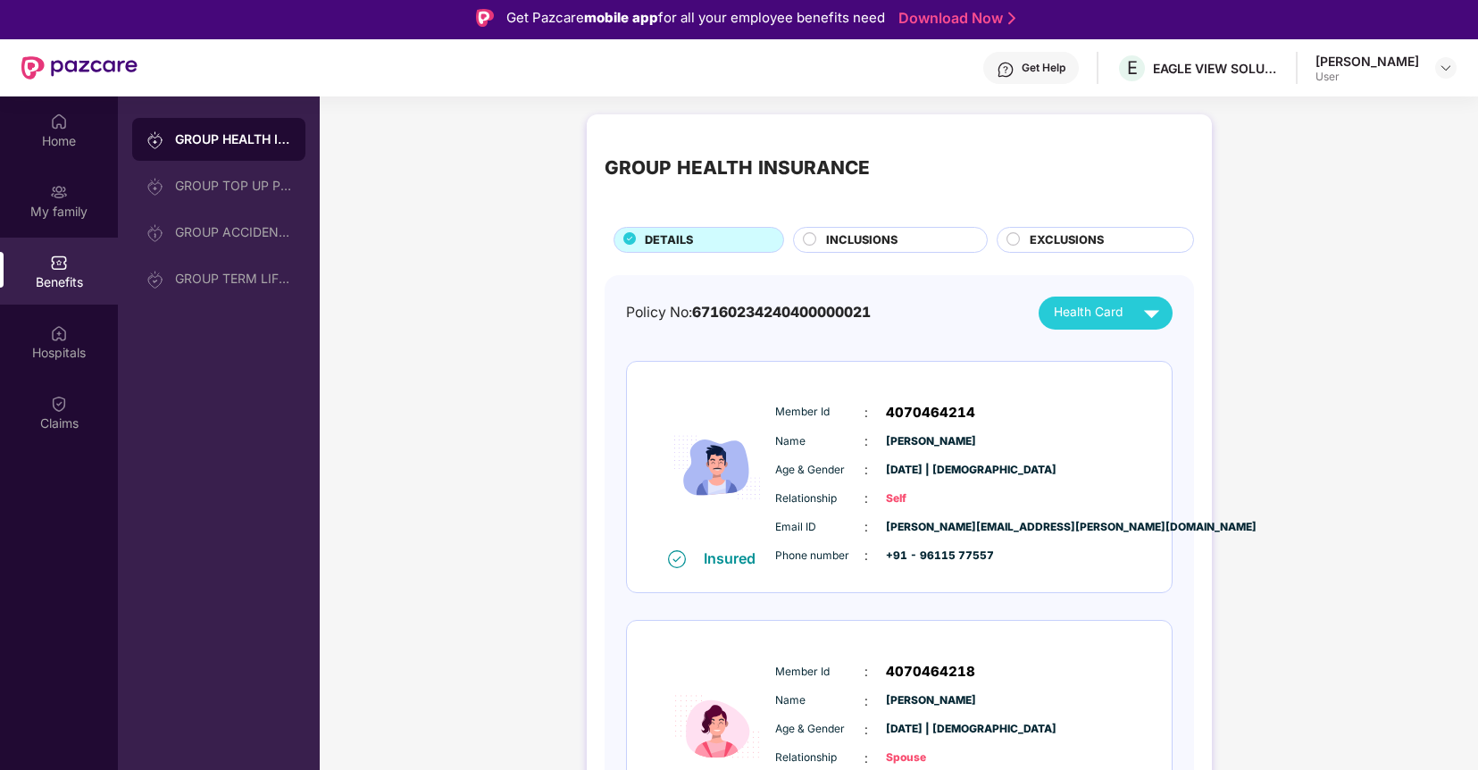
click at [965, 17] on link "Download Now" at bounding box center [954, 18] width 112 height 19
click at [209, 188] on div "GROUP TOP UP POLICY" at bounding box center [233, 186] width 116 height 14
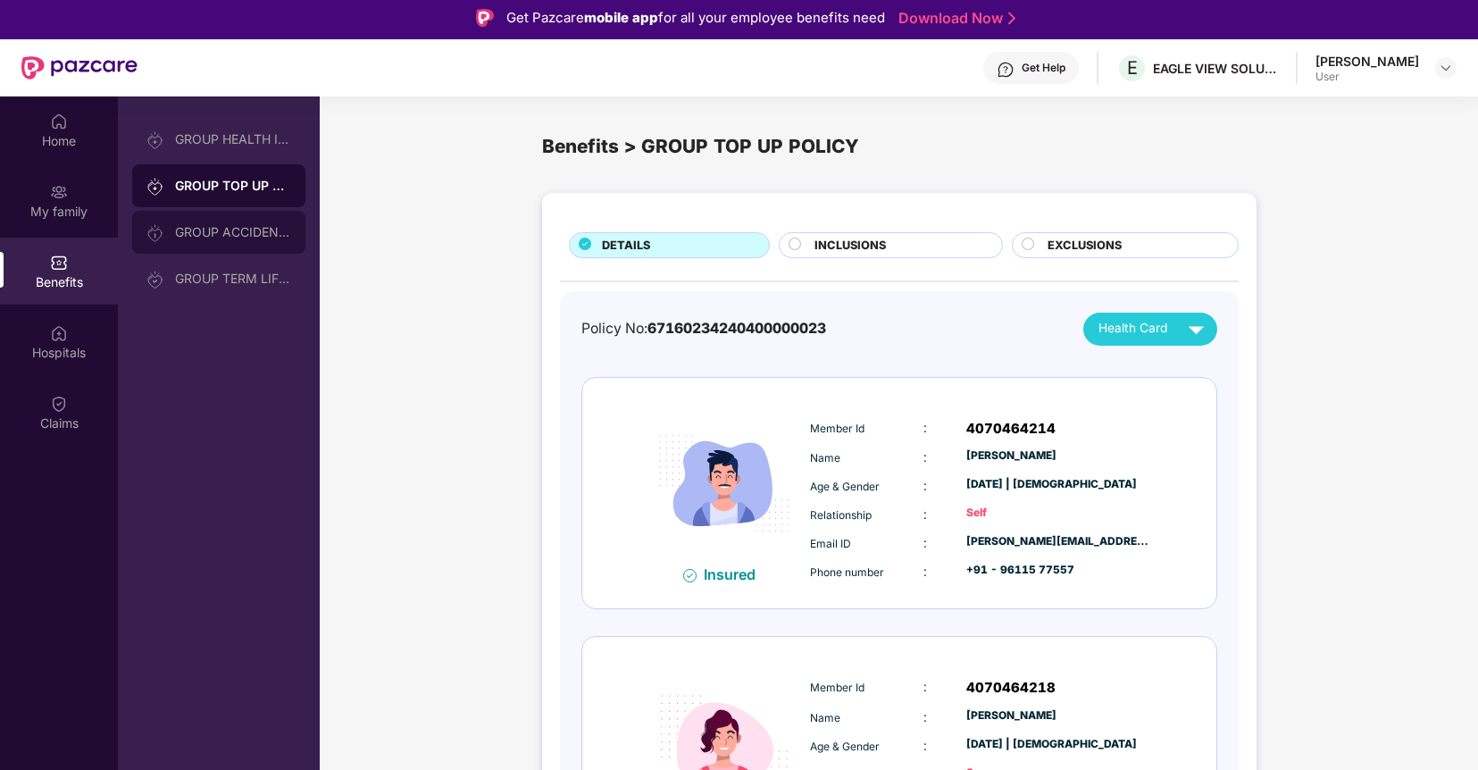
click at [196, 234] on div "GROUP ACCIDENTAL INSURANCE" at bounding box center [233, 232] width 116 height 14
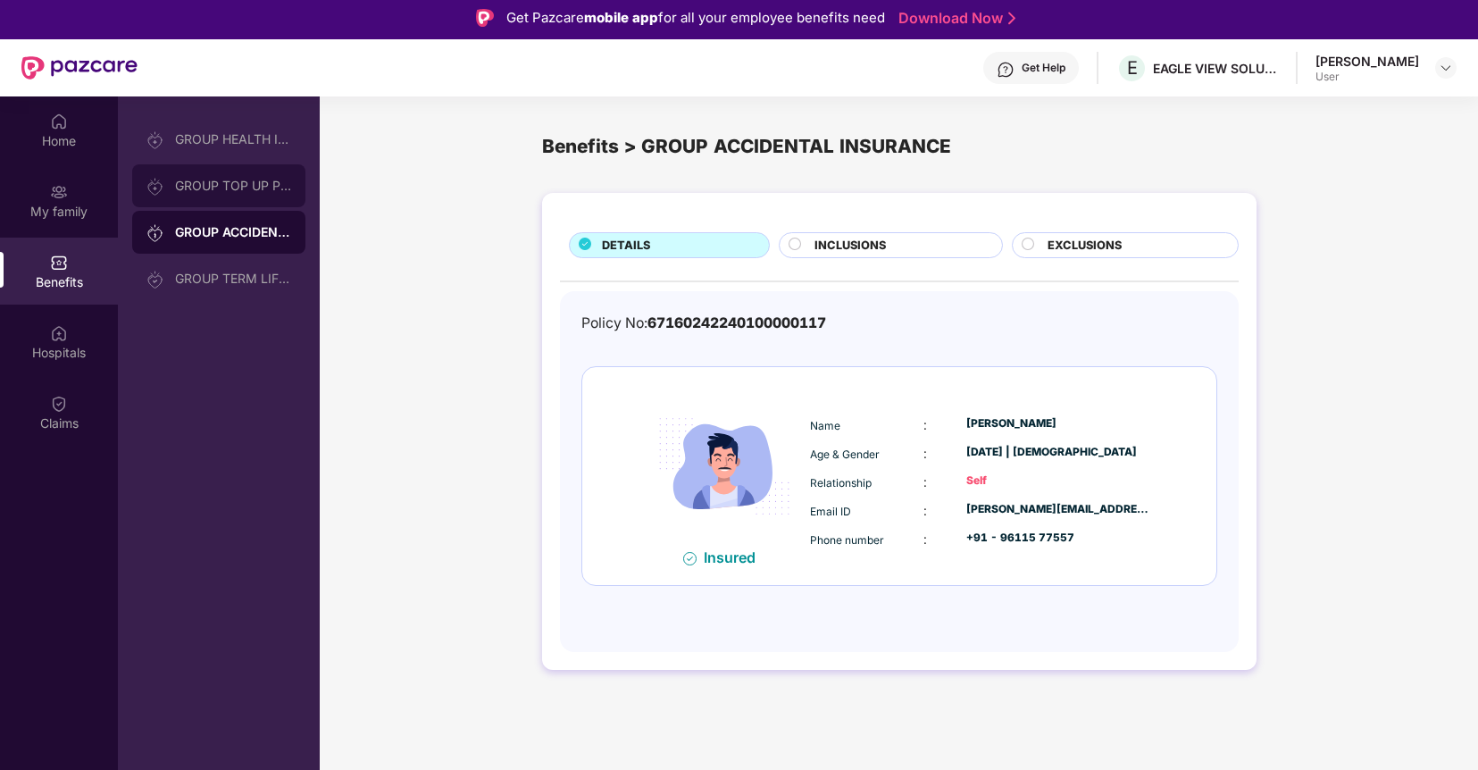
click at [204, 181] on div "GROUP TOP UP POLICY" at bounding box center [233, 186] width 116 height 14
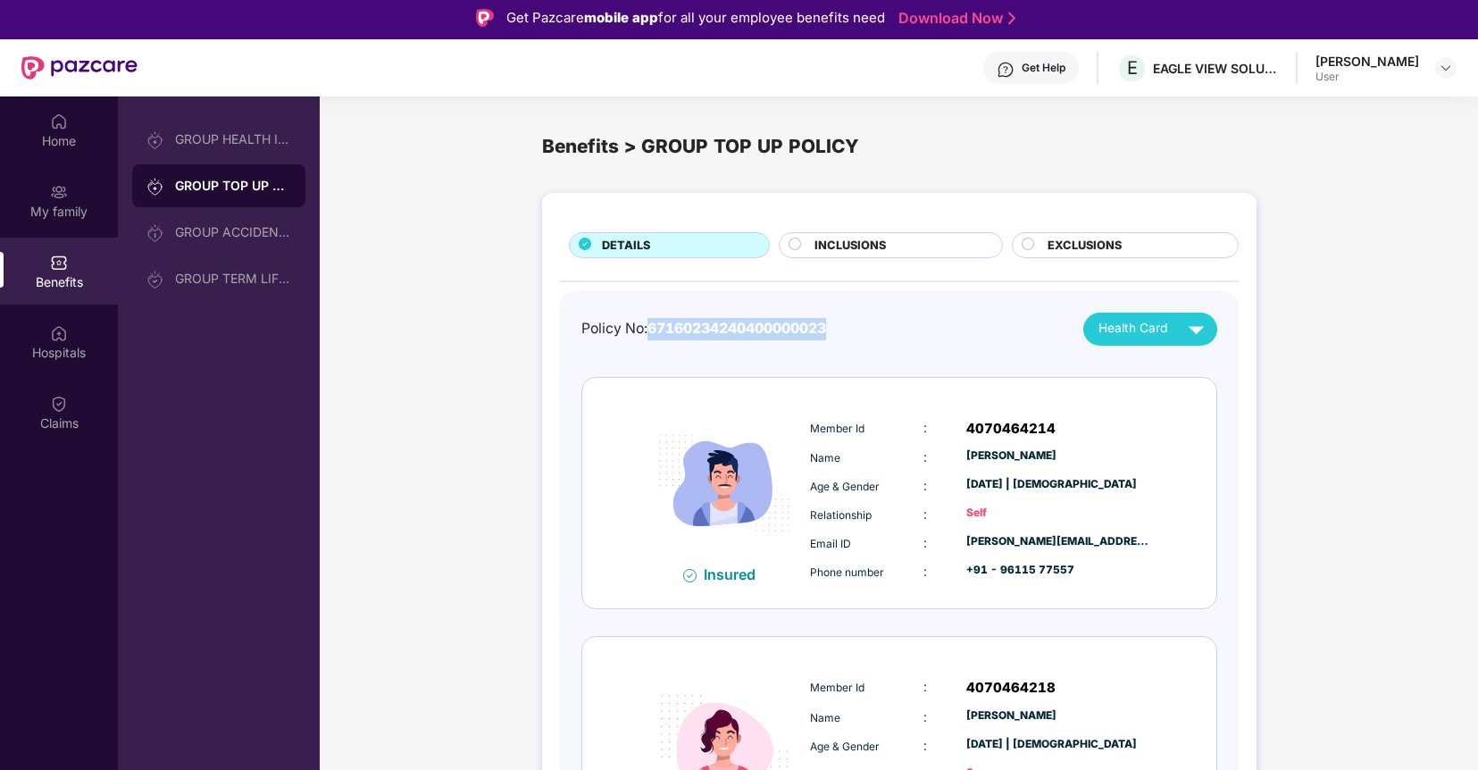
drag, startPoint x: 652, startPoint y: 327, endPoint x: 848, endPoint y: 336, distance: 195.8
click at [848, 336] on div "Policy No: 67160234240400000023 Health Card" at bounding box center [899, 329] width 636 height 33
click at [56, 203] on div "My family" at bounding box center [59, 212] width 118 height 18
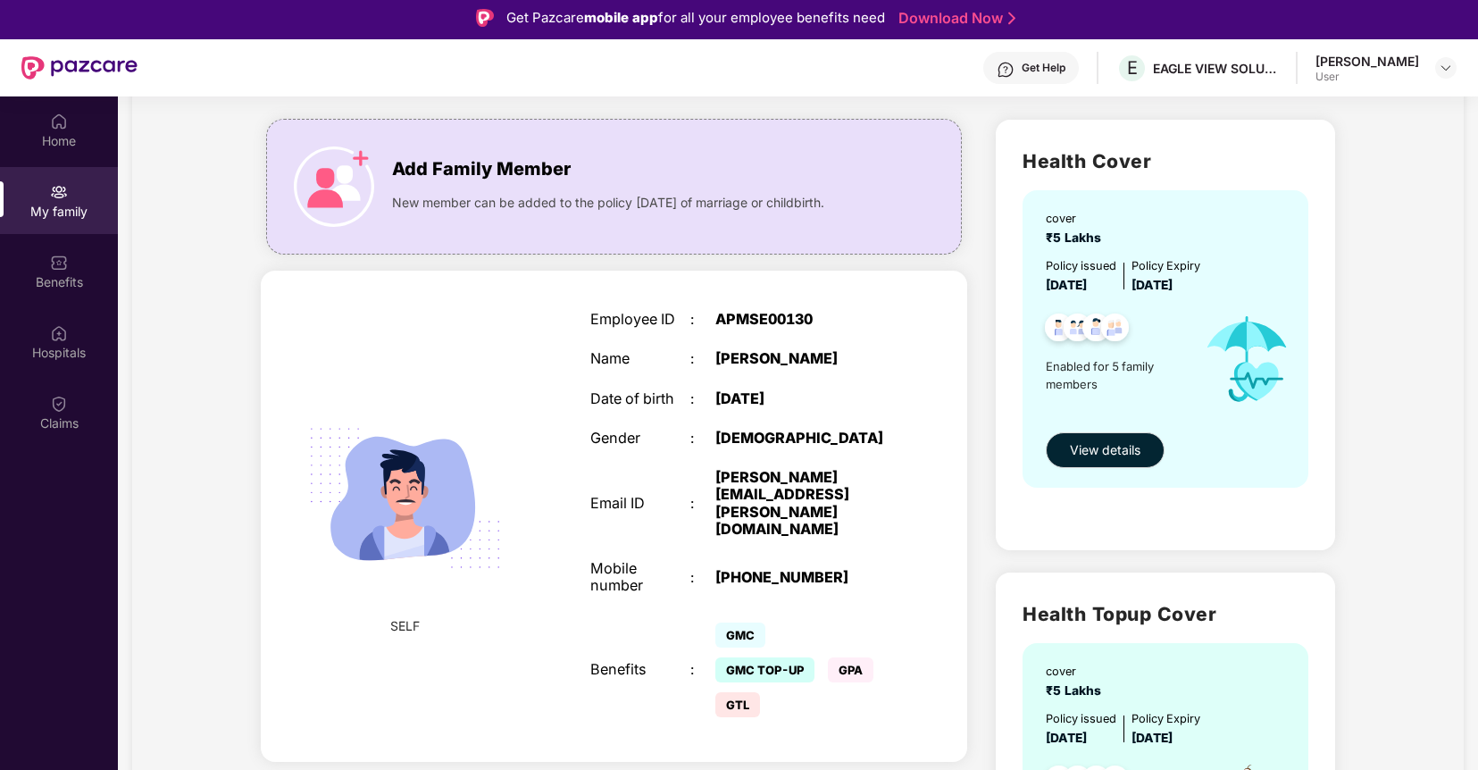
scroll to position [98, 0]
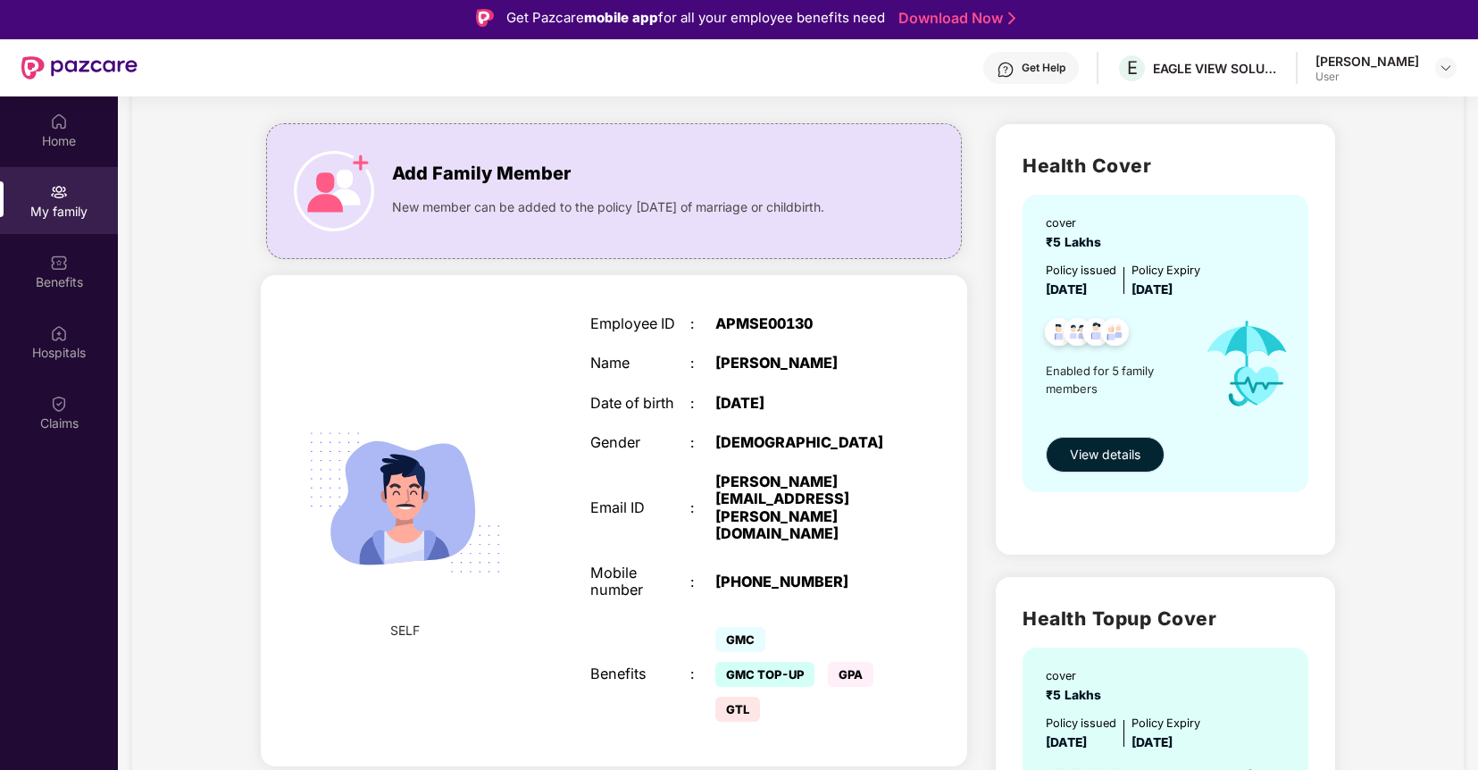
click at [1110, 455] on span "View details" at bounding box center [1105, 455] width 71 height 20
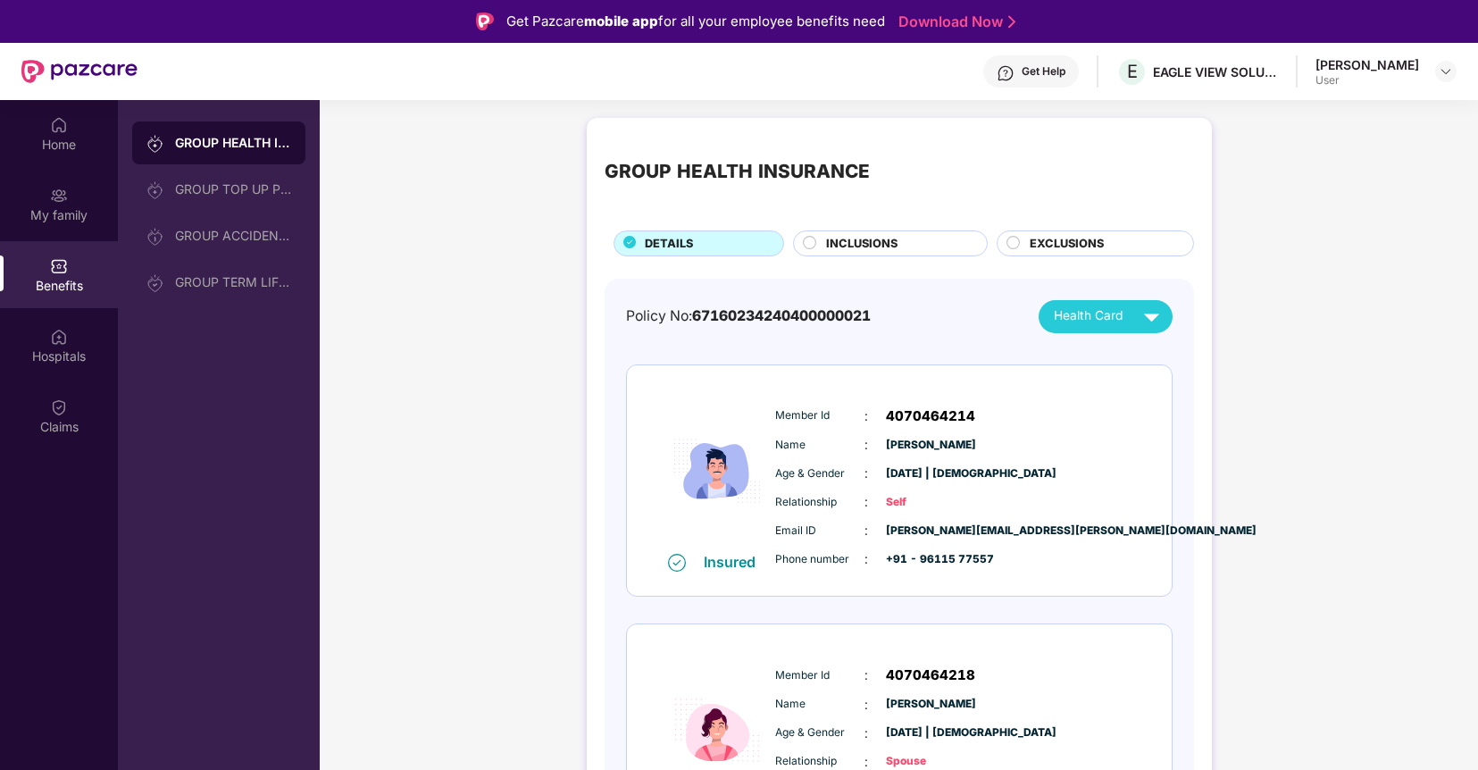
click at [732, 564] on div "Insured" at bounding box center [735, 562] width 63 height 18
drag, startPoint x: 881, startPoint y: 556, endPoint x: 1044, endPoint y: 554, distance: 162.6
click at [1044, 554] on div "Phone number : +91 - 96115 77557" at bounding box center [952, 559] width 355 height 20
click at [1102, 543] on div "Email ID : [PERSON_NAME][EMAIL_ADDRESS][PERSON_NAME][DOMAIN_NAME] Phone number …" at bounding box center [952, 545] width 363 height 48
drag, startPoint x: 1071, startPoint y: 525, endPoint x: 840, endPoint y: 526, distance: 230.4
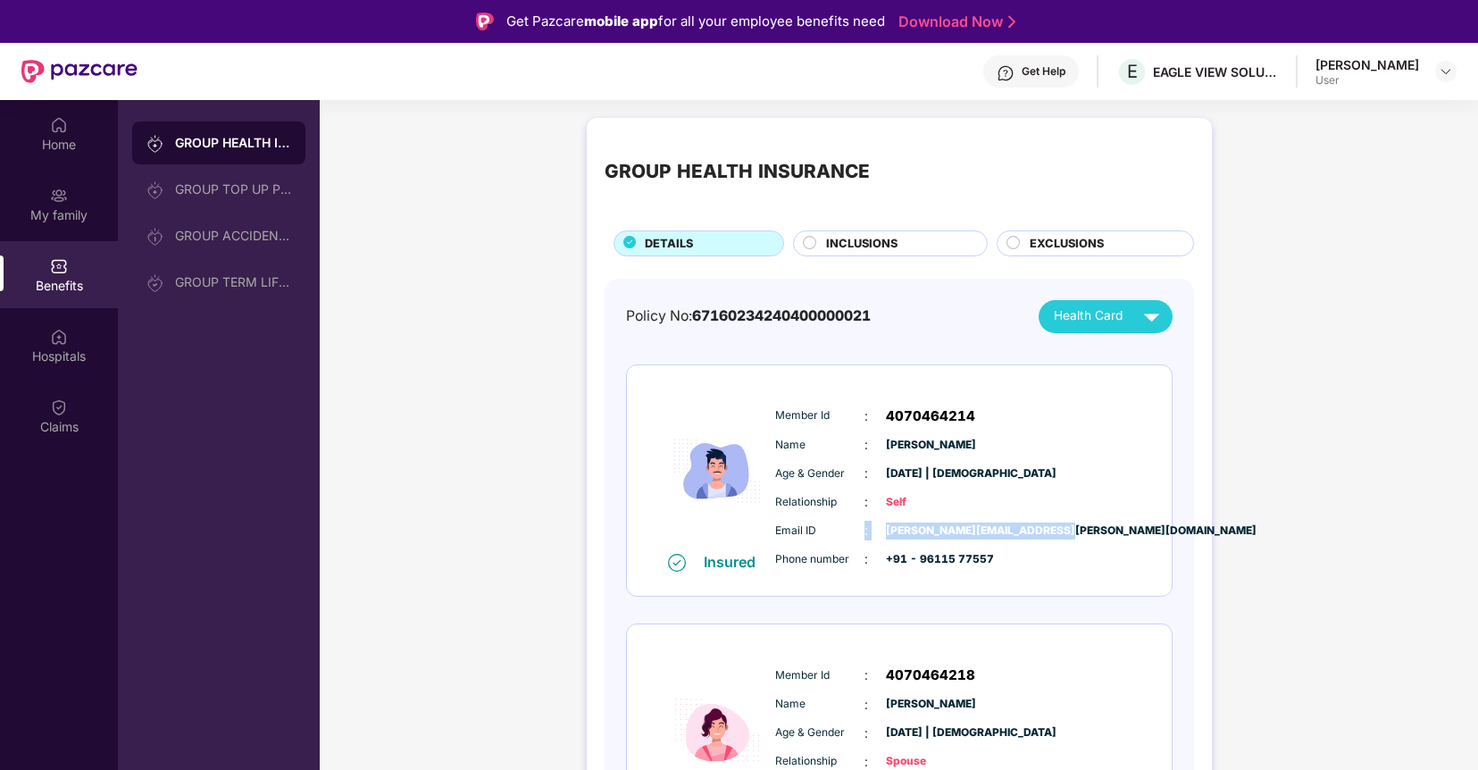
click at [840, 526] on div "Email ID : [PERSON_NAME][EMAIL_ADDRESS][PERSON_NAME][DOMAIN_NAME]" at bounding box center [952, 531] width 355 height 20
drag, startPoint x: 973, startPoint y: 479, endPoint x: 997, endPoint y: 479, distance: 24.1
click at [973, 479] on span "[DATE] | [DEMOGRAPHIC_DATA]" at bounding box center [930, 473] width 89 height 17
drag, startPoint x: 890, startPoint y: 411, endPoint x: 1065, endPoint y: 415, distance: 176.0
click at [1065, 415] on div "Member Id : 4070464214" at bounding box center [952, 415] width 355 height 21
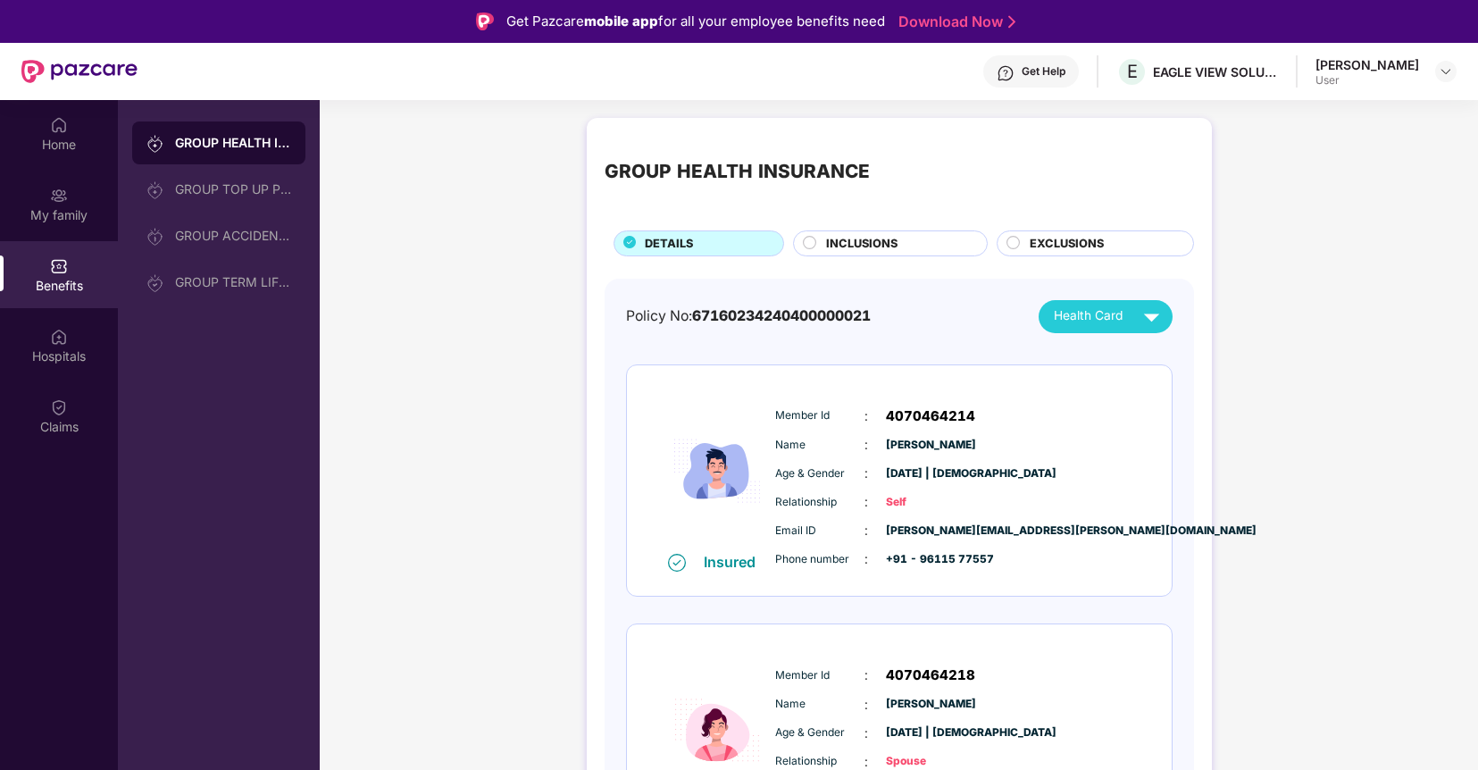
click at [821, 242] on div "INCLUSIONS" at bounding box center [897, 245] width 160 height 21
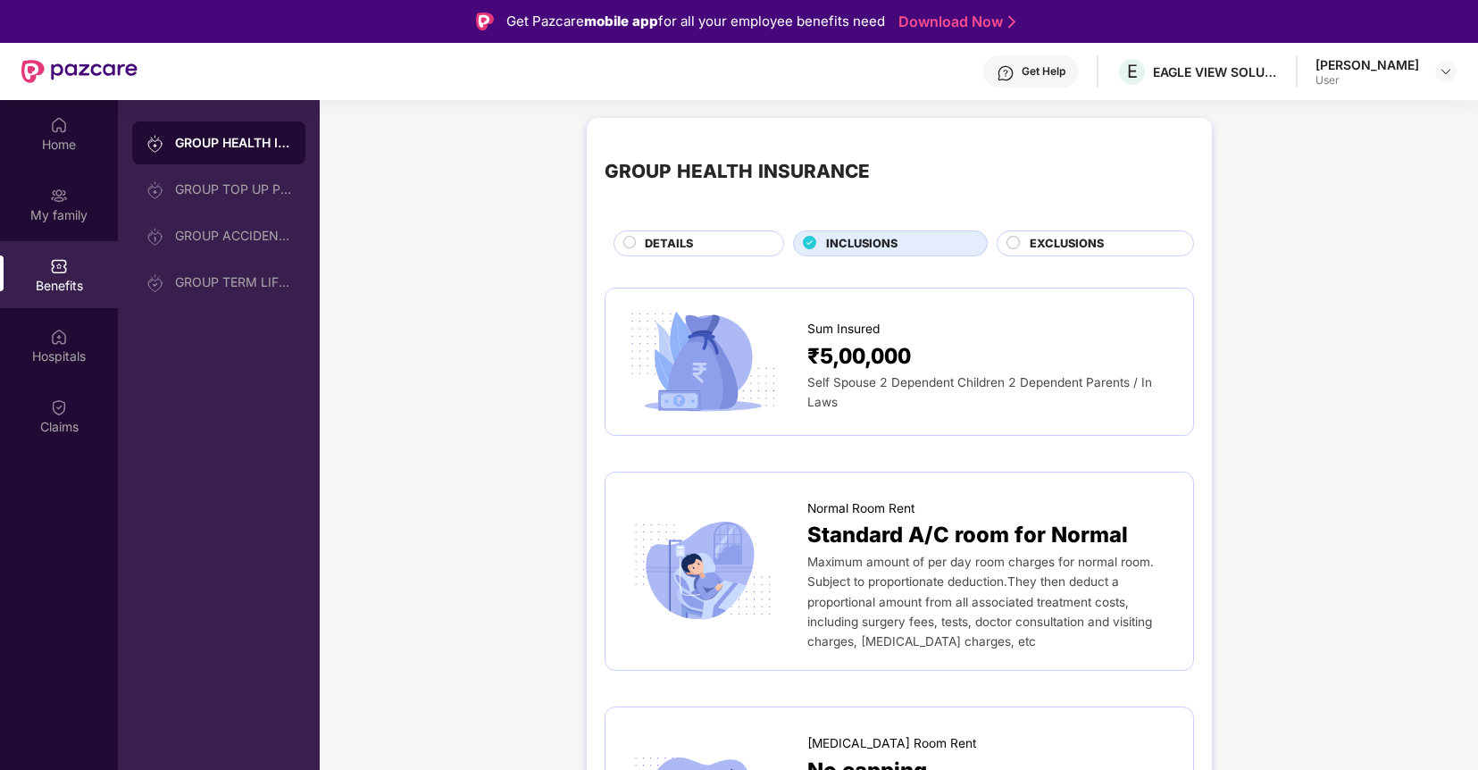
click at [1031, 249] on span "EXCLUSIONS" at bounding box center [1067, 244] width 74 height 18
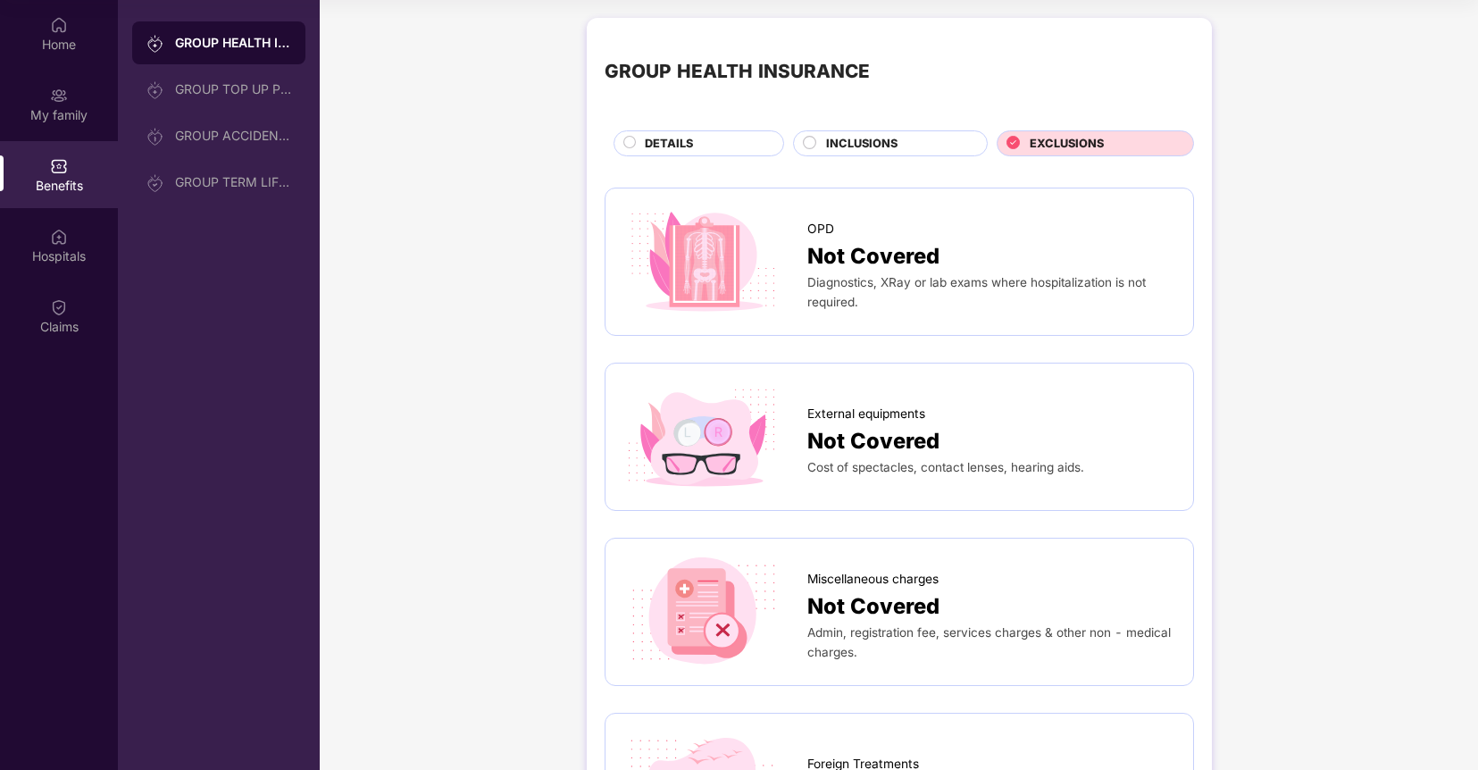
click at [660, 147] on span "DETAILS" at bounding box center [669, 144] width 48 height 18
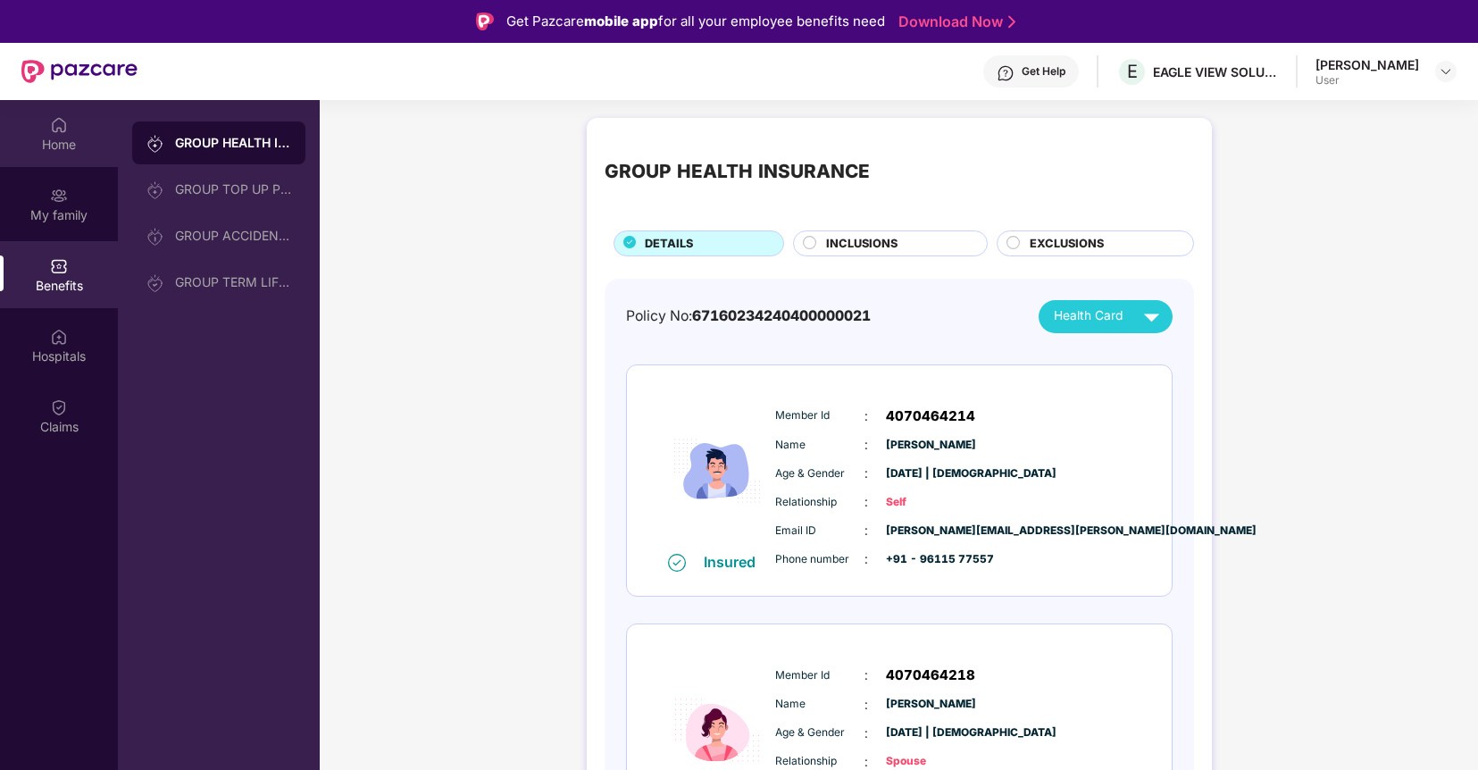
click at [54, 136] on div "Home" at bounding box center [59, 145] width 118 height 18
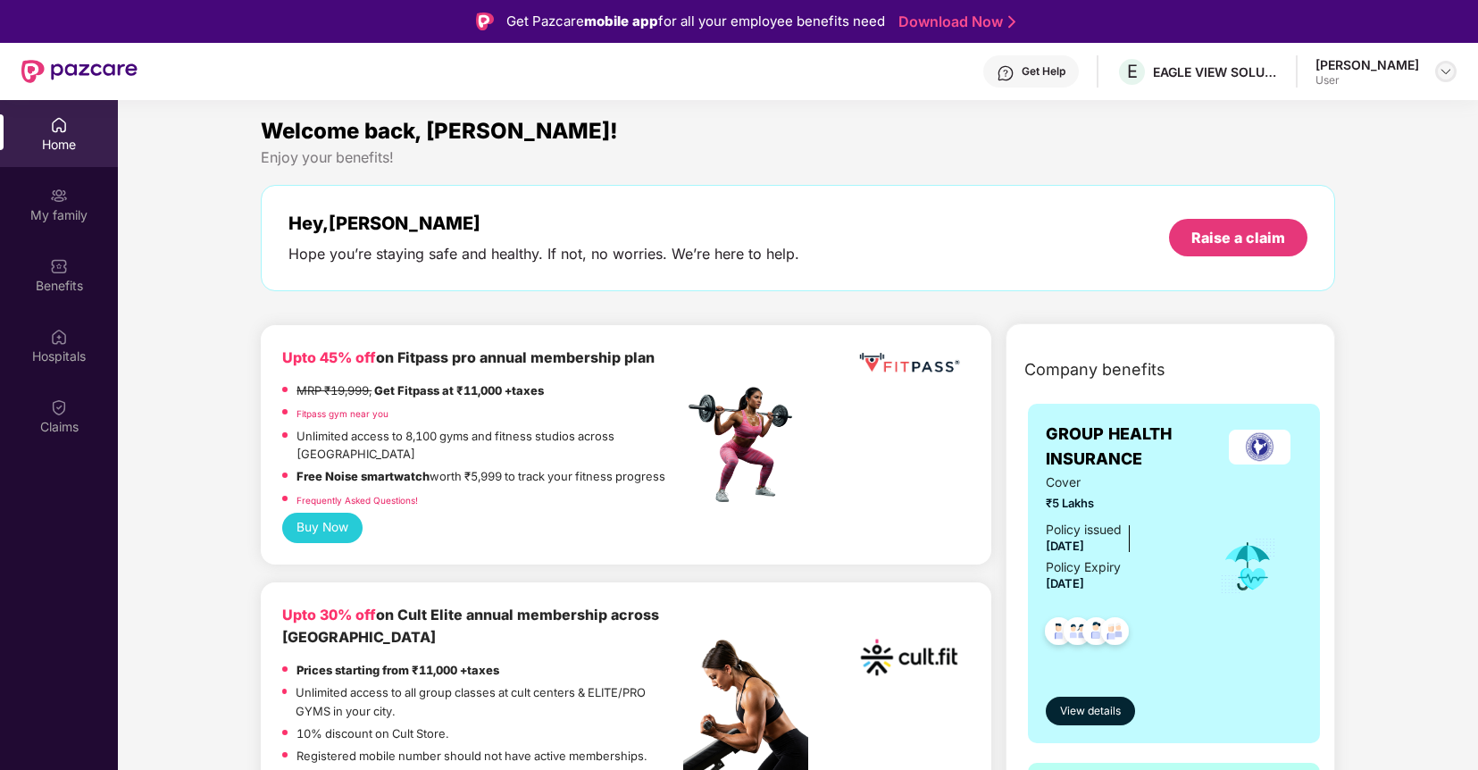
click at [1441, 71] on img at bounding box center [1446, 71] width 14 height 14
click at [1058, 153] on div "Enjoy your benefits!" at bounding box center [798, 157] width 1074 height 19
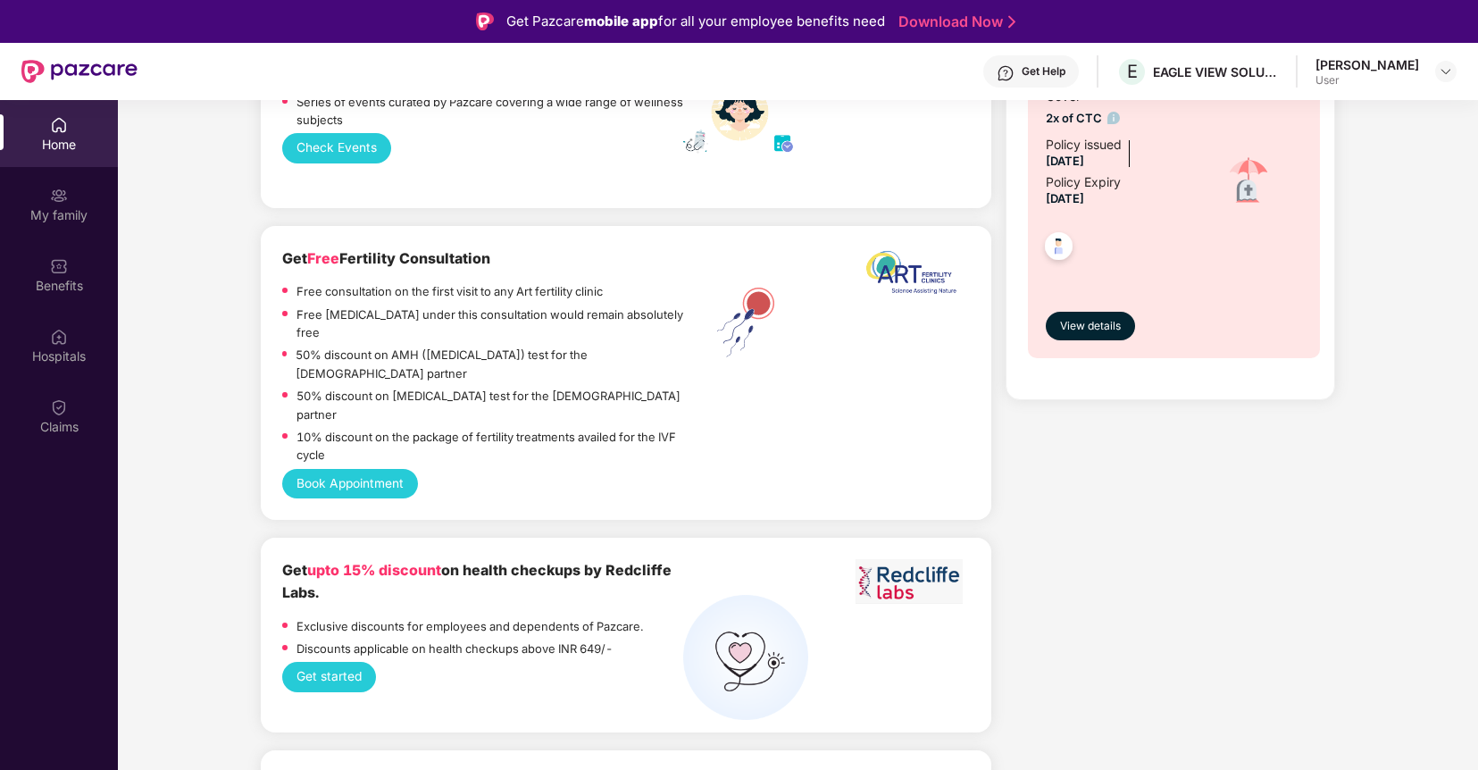
scroll to position [675, 0]
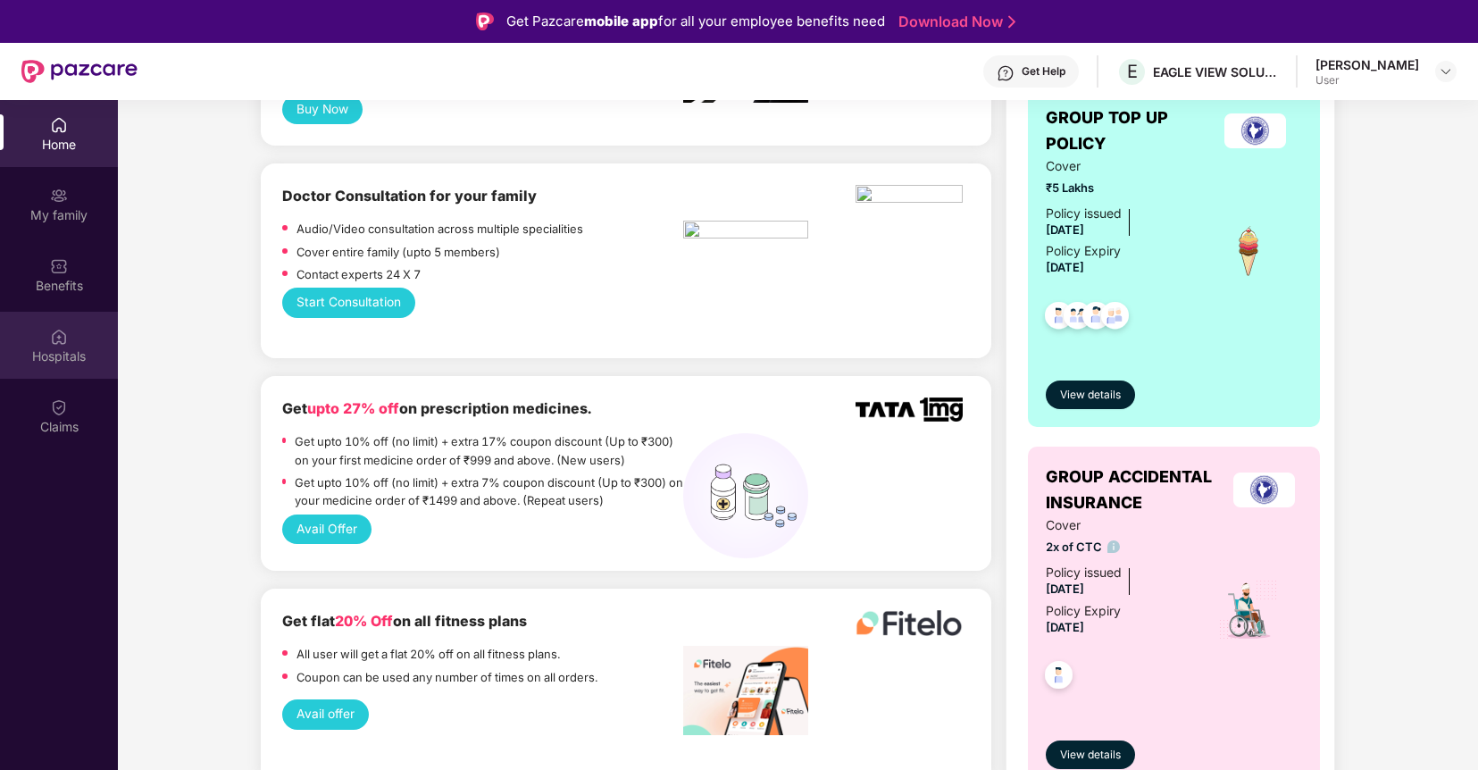
click at [46, 363] on div "Hospitals" at bounding box center [59, 356] width 118 height 18
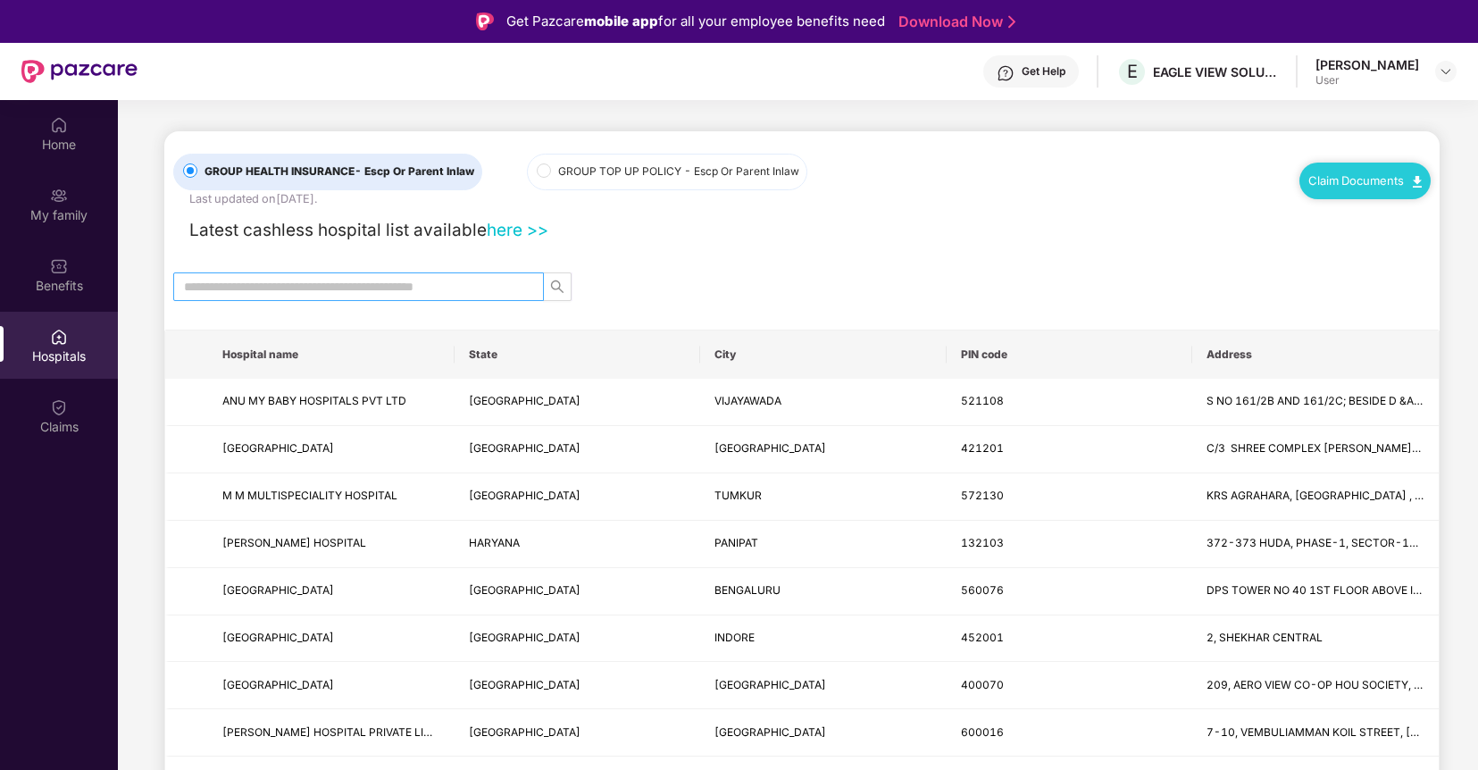
click at [263, 293] on input "text" at bounding box center [351, 287] width 335 height 20
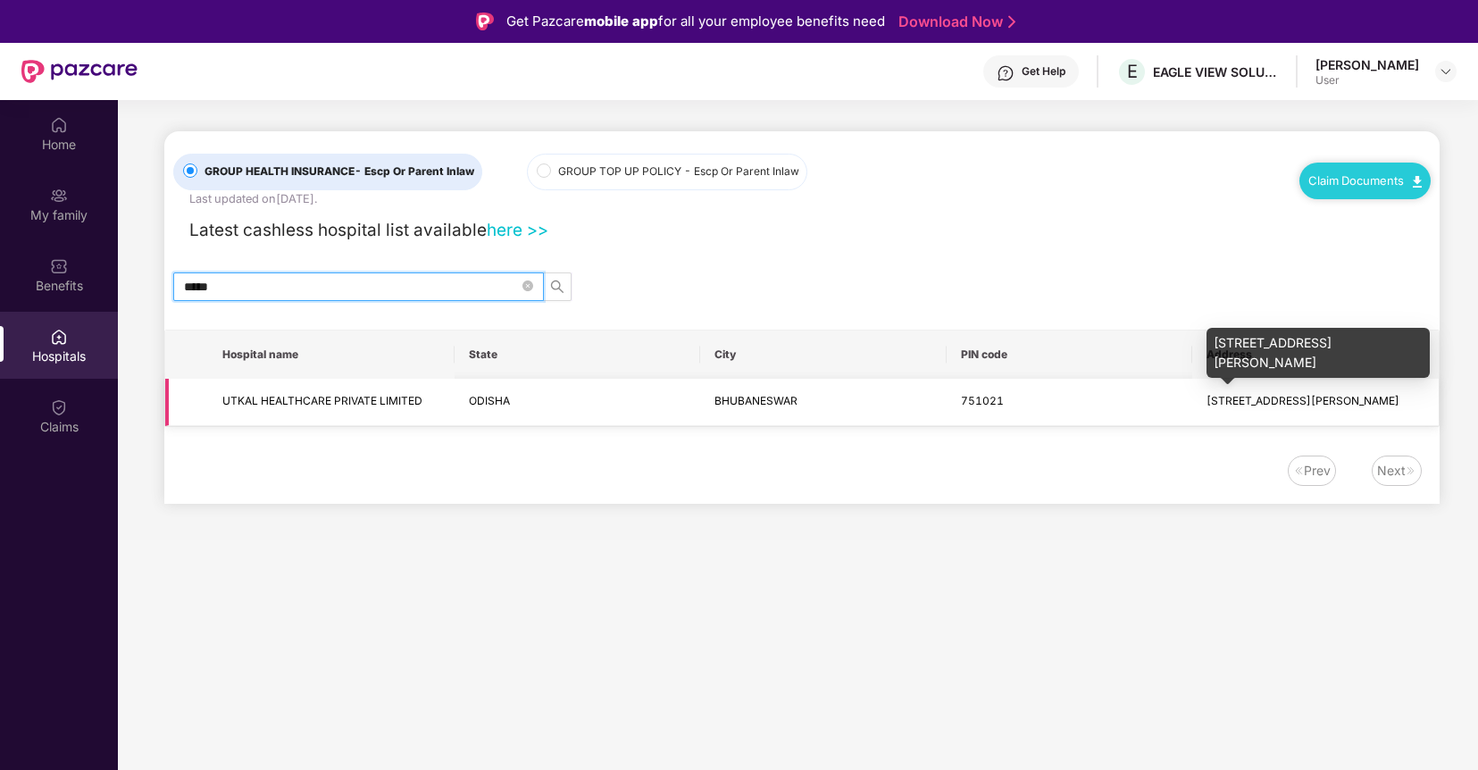
type input "*****"
click at [1266, 399] on span "[STREET_ADDRESS][PERSON_NAME]" at bounding box center [1303, 400] width 193 height 13
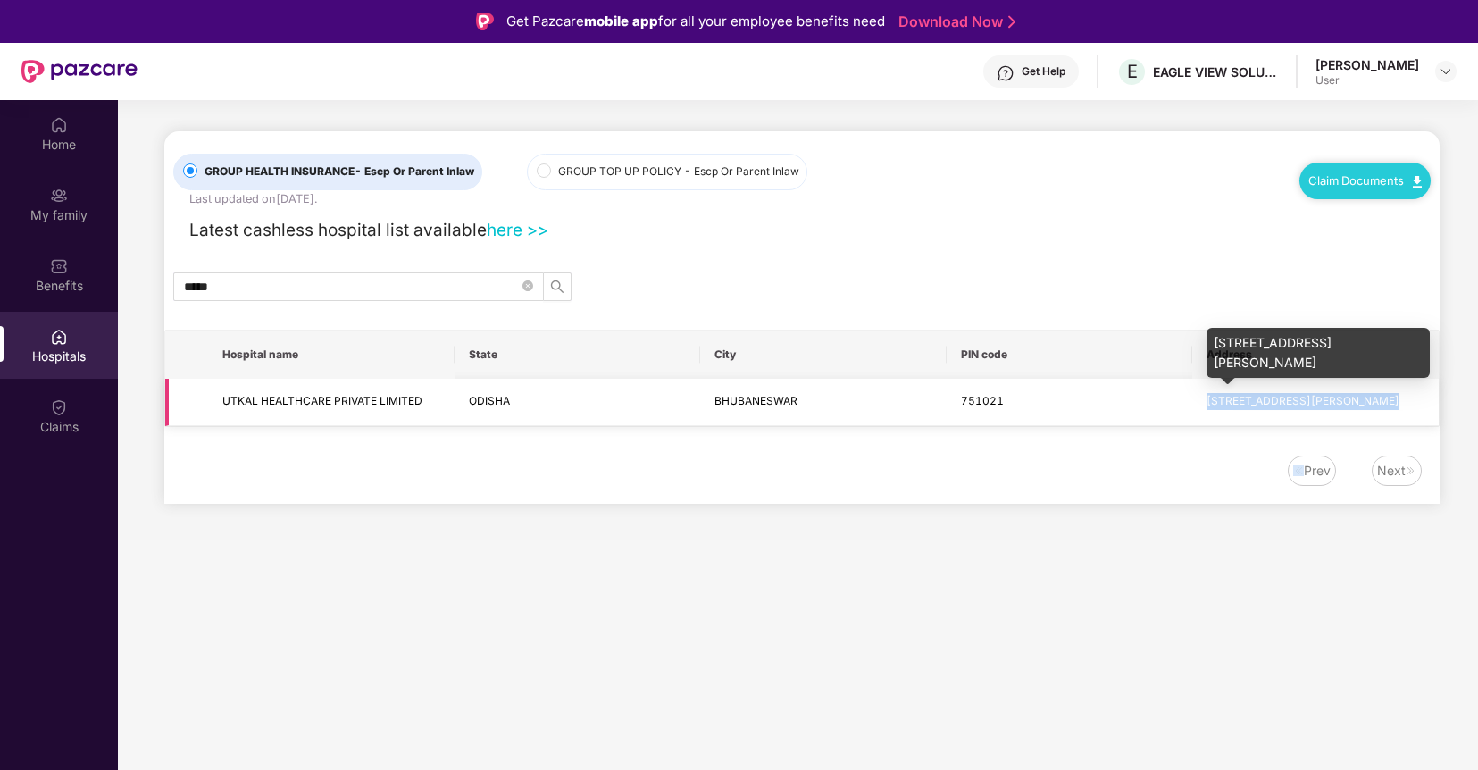
click at [1266, 399] on span "[STREET_ADDRESS][PERSON_NAME]" at bounding box center [1303, 400] width 193 height 13
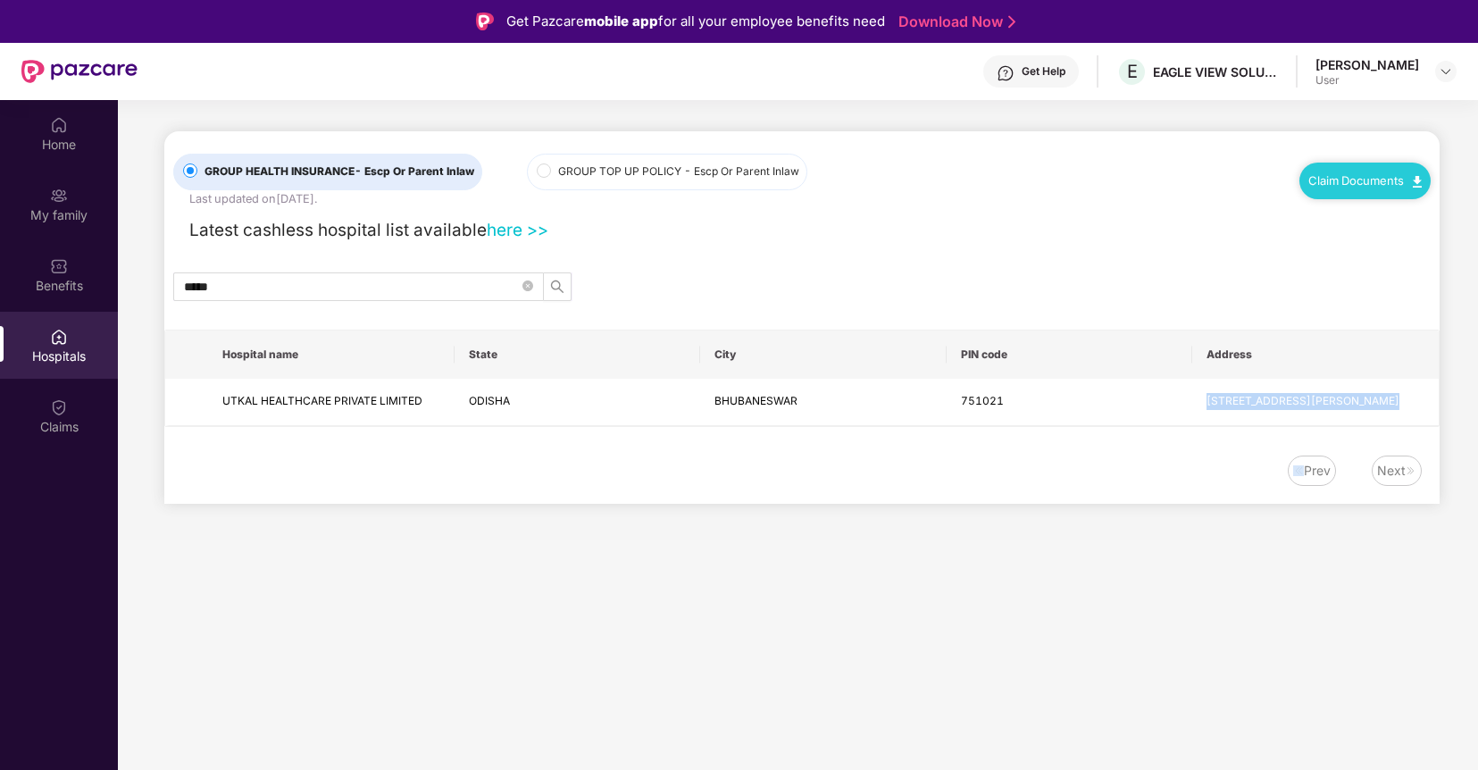
click at [762, 459] on div "Prev Next" at bounding box center [792, 470] width 1257 height 30
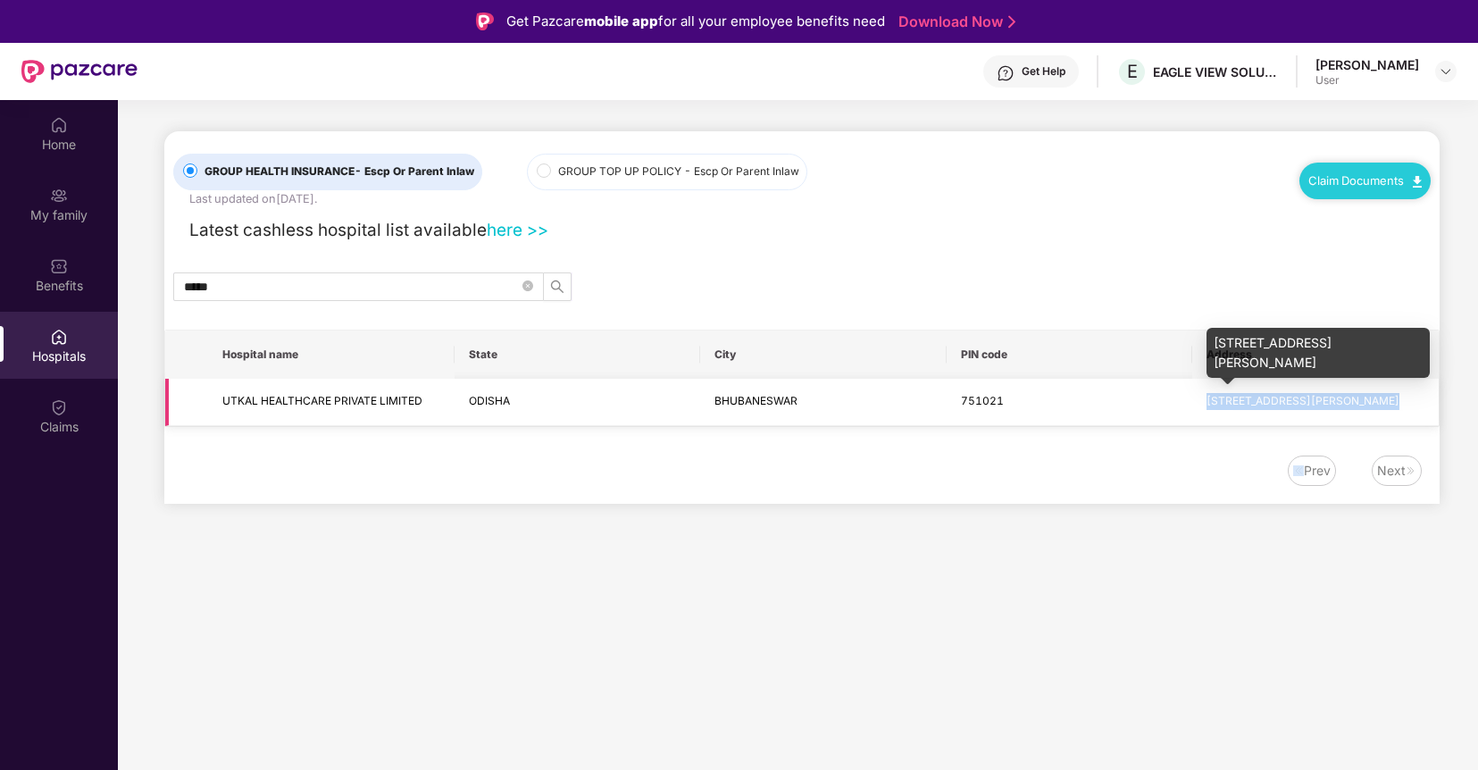
drag, startPoint x: 216, startPoint y: 396, endPoint x: 1421, endPoint y: 398, distance: 1204.8
click at [1421, 398] on tr "UTKAL HEALTHCARE PRIVATE LIMITED [GEOGRAPHIC_DATA][PERSON_NAME] [STREET_ADDRESS…" at bounding box center [802, 402] width 1274 height 47
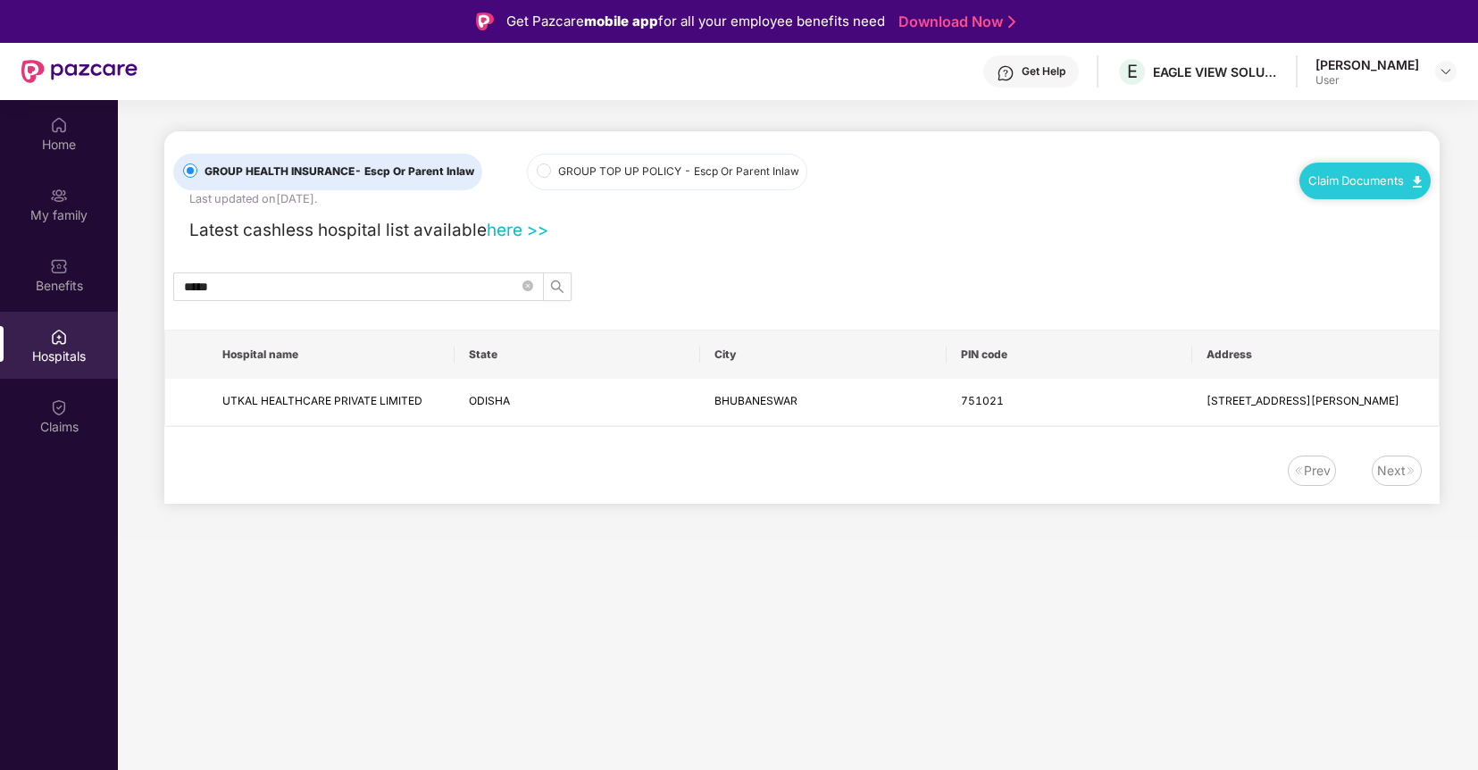
click at [868, 243] on div "Latest cashless hospital list available here >>" at bounding box center [801, 226] width 1257 height 36
click at [551, 167] on span "GROUP TOP UP POLICY - Escp Or Parent Inlaw" at bounding box center [678, 171] width 255 height 17
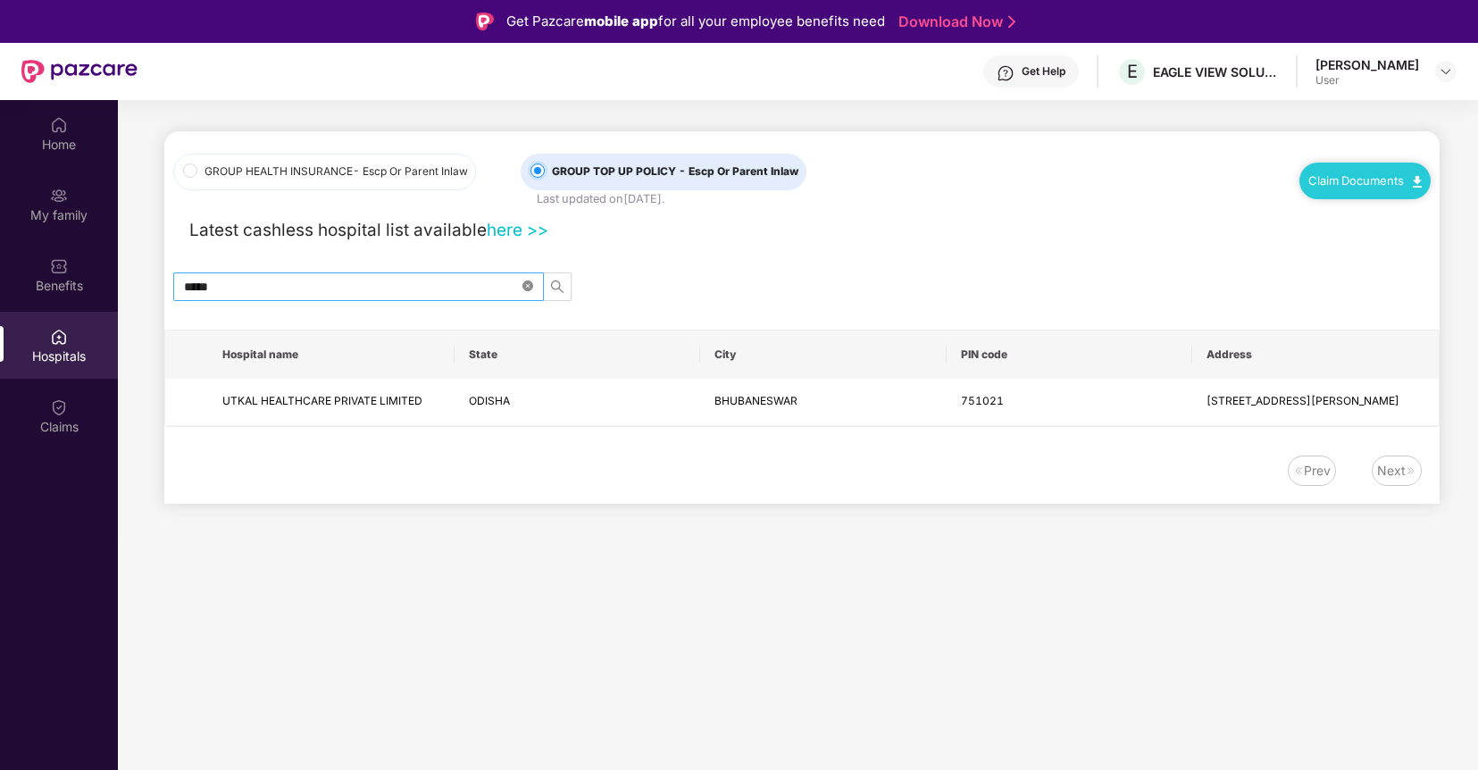
click at [526, 283] on icon "close-circle" at bounding box center [527, 285] width 11 height 11
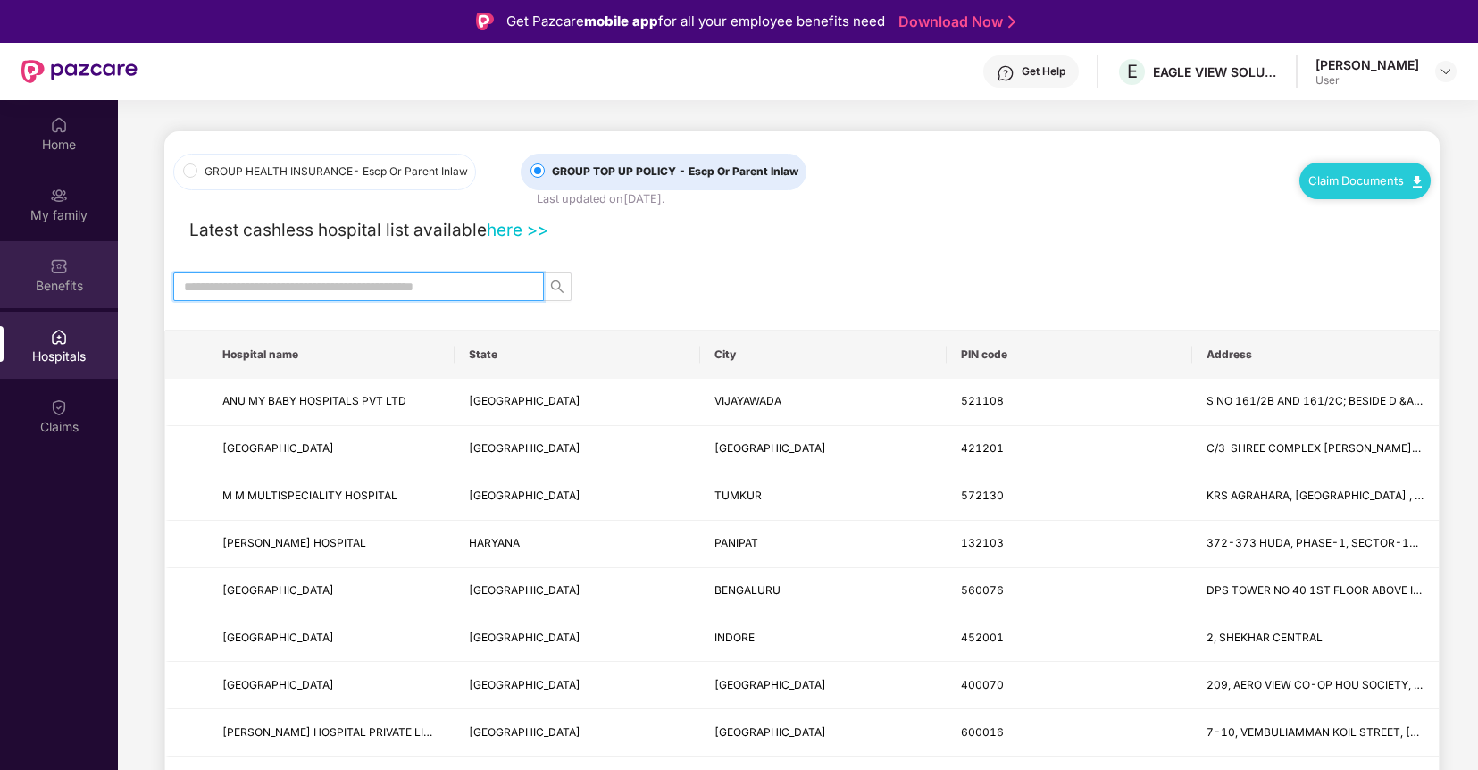
click at [42, 273] on div "Benefits" at bounding box center [59, 274] width 118 height 67
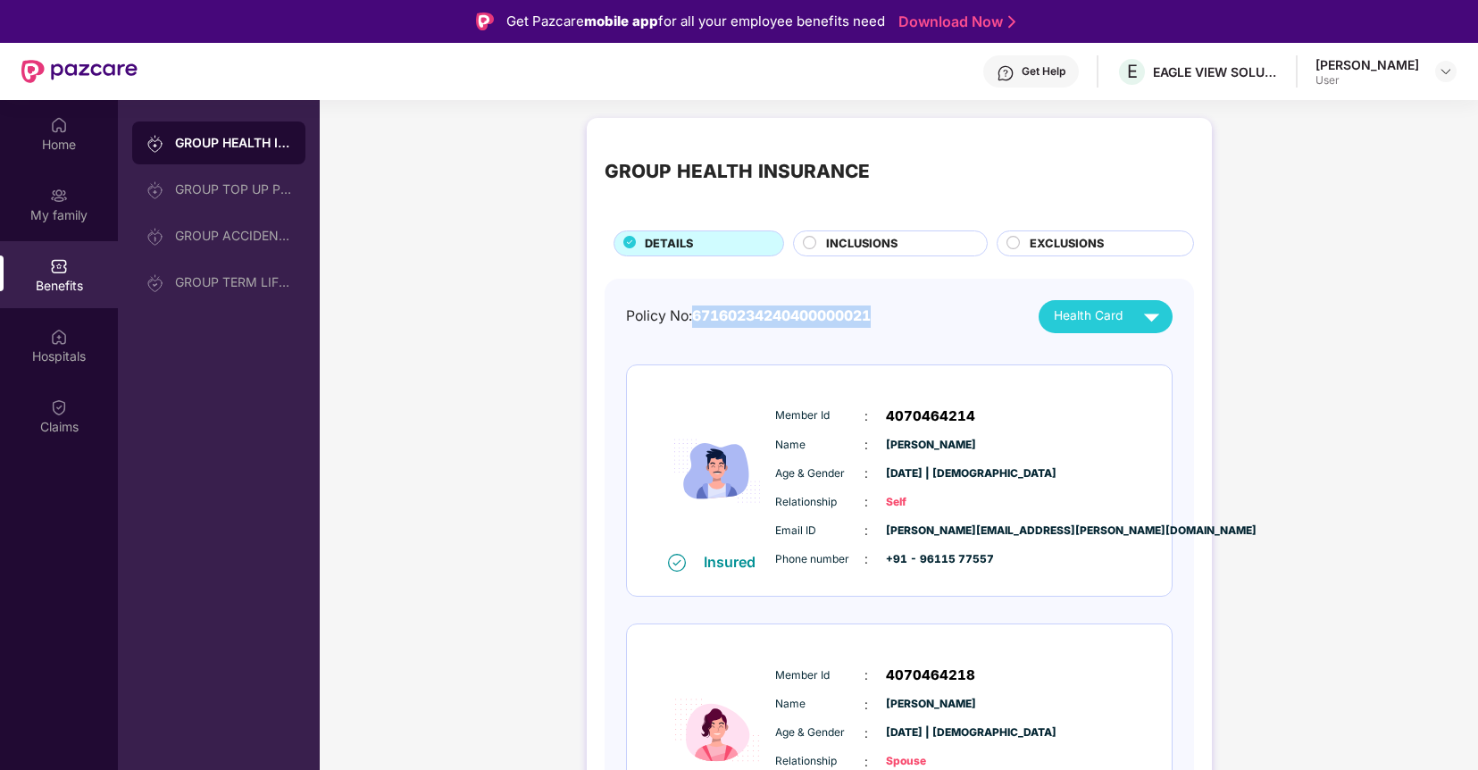
drag, startPoint x: 697, startPoint y: 313, endPoint x: 953, endPoint y: 322, distance: 256.5
click at [953, 322] on div "Policy No: 67160234240400000021 Health Card" at bounding box center [899, 316] width 547 height 33
copy span "67160234240400000021"
click at [917, 314] on div "Policy No: 67160234240400000021 Health Card" at bounding box center [899, 316] width 547 height 33
drag, startPoint x: 625, startPoint y: 312, endPoint x: 905, endPoint y: 319, distance: 279.6
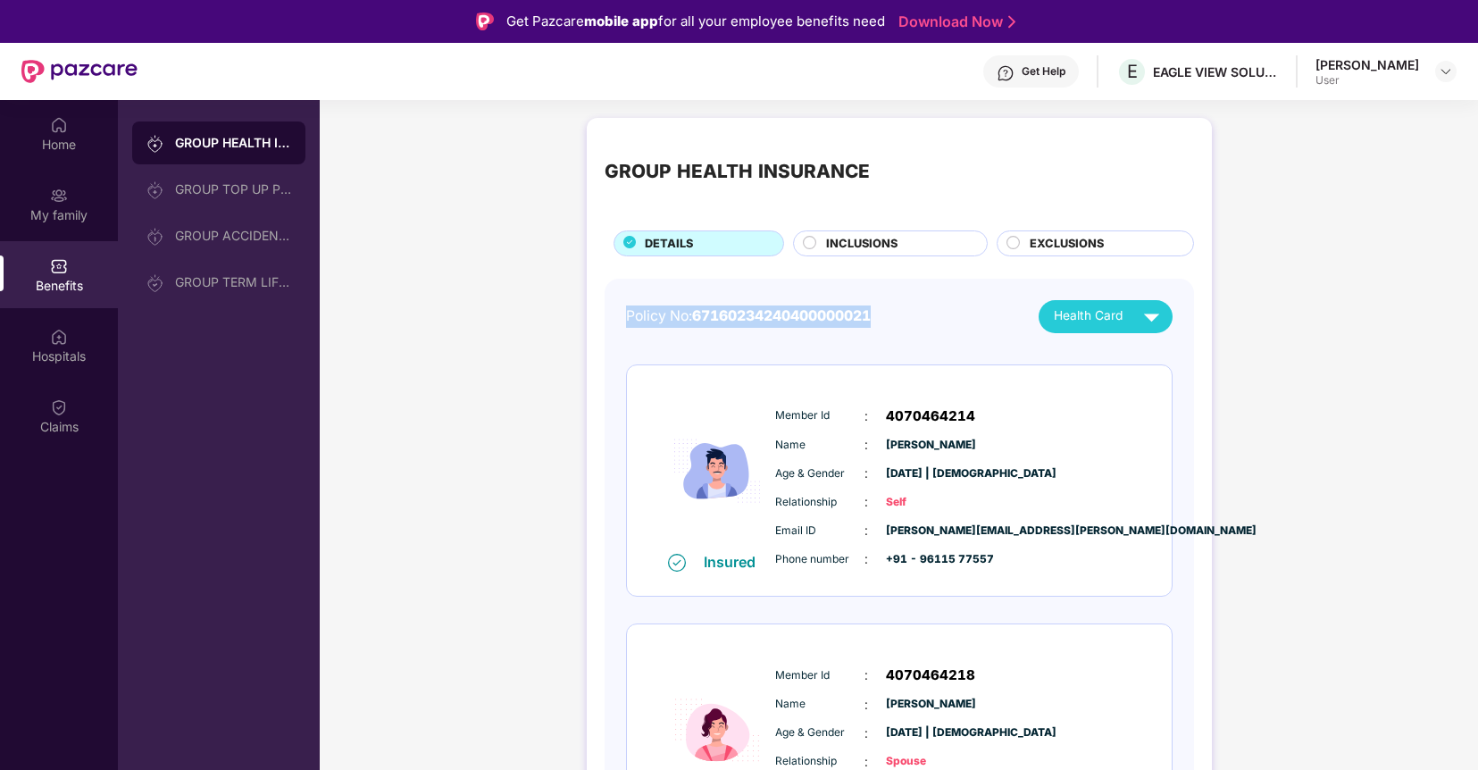
click at [905, 319] on div "Policy No: 67160234240400000021 Health Card" at bounding box center [899, 316] width 547 height 33
copy div "Policy No: 67160234240400000021"
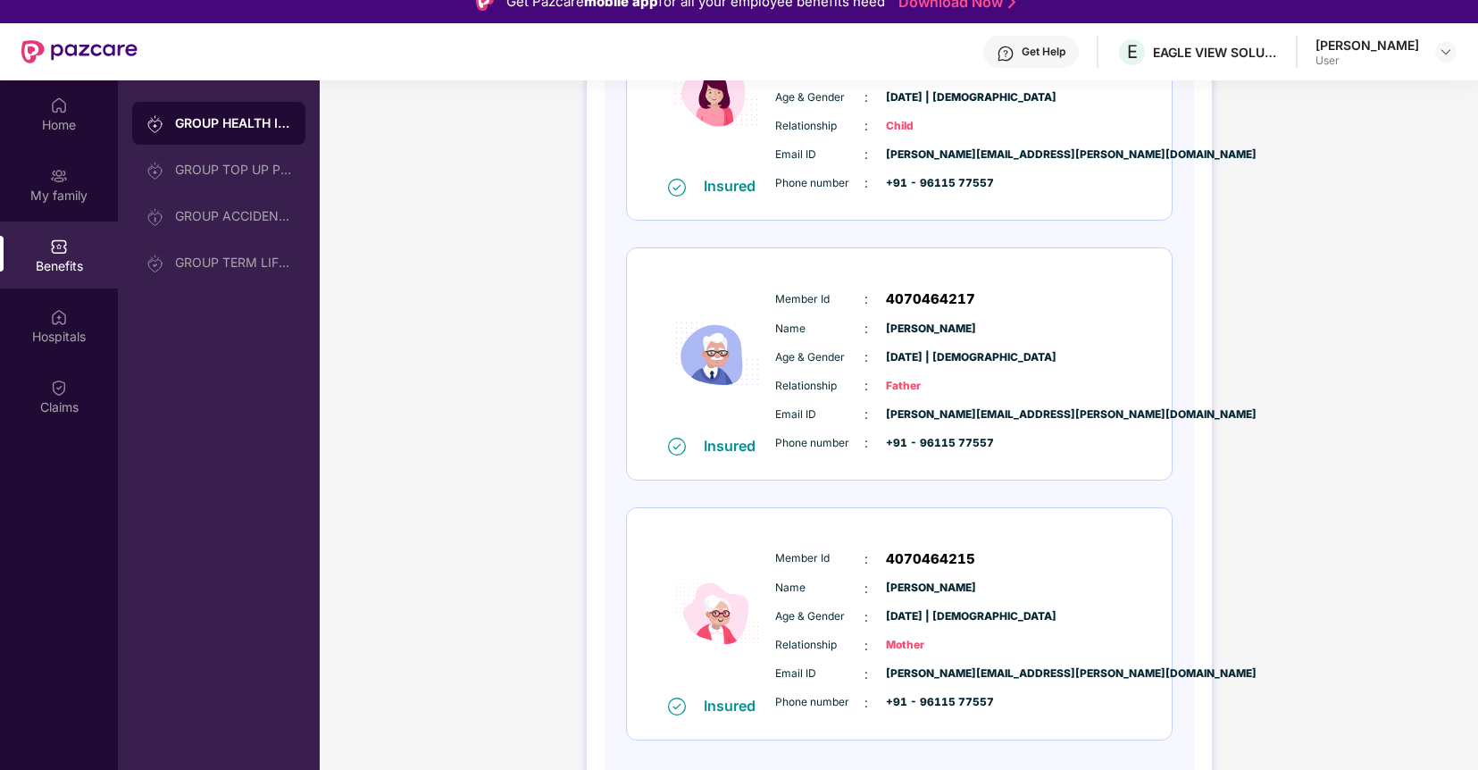
scroll to position [100, 0]
